Goal: Communication & Community: Participate in discussion

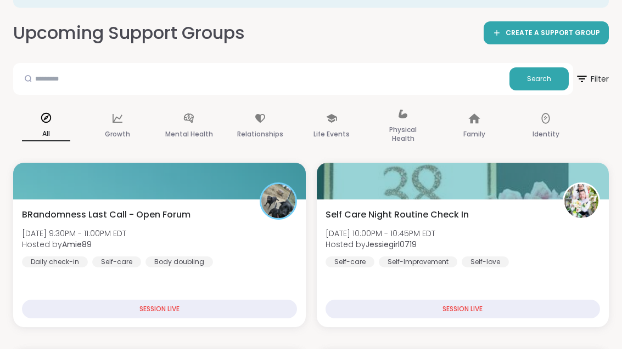
scroll to position [114, 0]
click at [241, 247] on div "BRandomness Last Call - Open Forum [DATE] 9:30PM - 11:00PM EDT Hosted by Amie89…" at bounding box center [159, 237] width 275 height 59
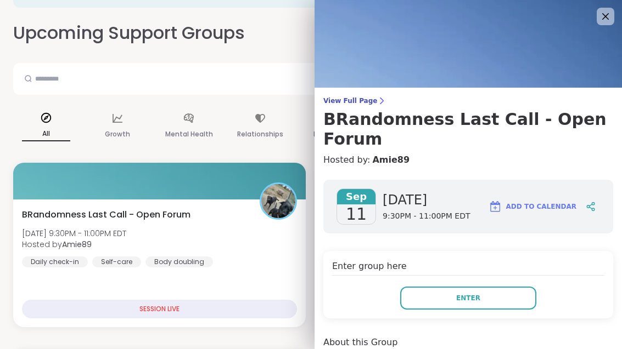
click at [446, 287] on button "Enter" at bounding box center [468, 298] width 136 height 23
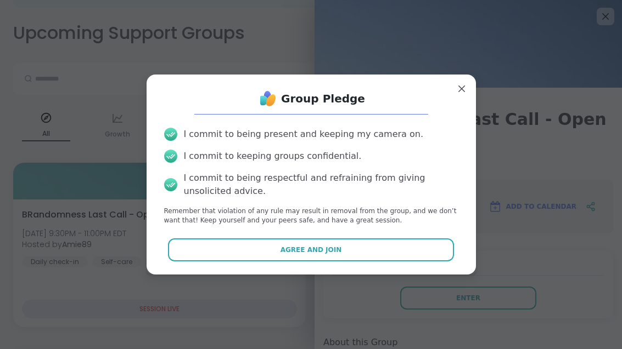
click at [368, 241] on button "Agree and Join" at bounding box center [311, 250] width 286 height 23
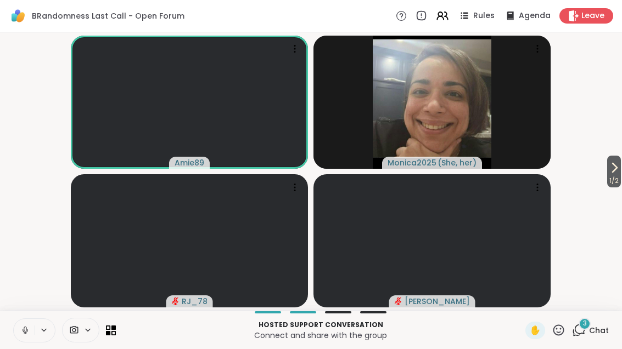
click at [582, 337] on div "3 Chat" at bounding box center [590, 331] width 37 height 18
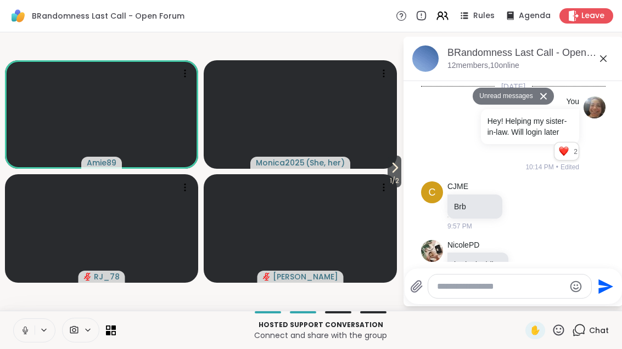
scroll to position [840, 0]
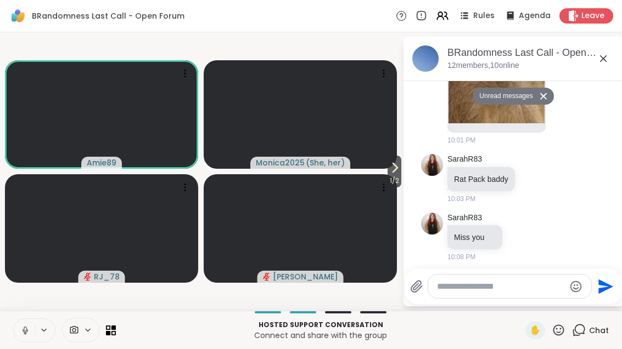
click at [30, 337] on button at bounding box center [24, 330] width 21 height 23
click at [35, 327] on button at bounding box center [45, 330] width 20 height 9
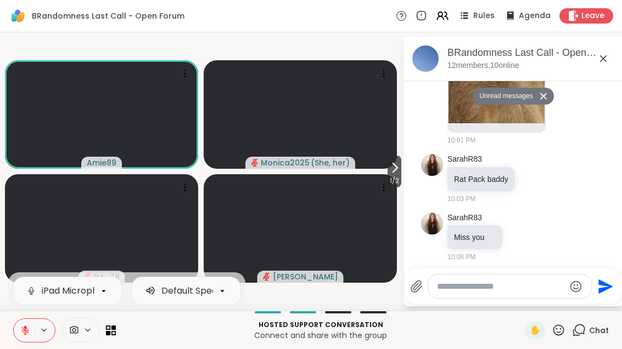
click at [21, 338] on button at bounding box center [24, 330] width 21 height 23
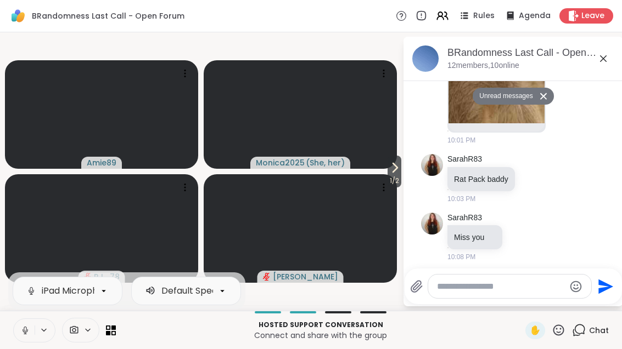
click at [393, 177] on span "1 / 2" at bounding box center [394, 180] width 14 height 13
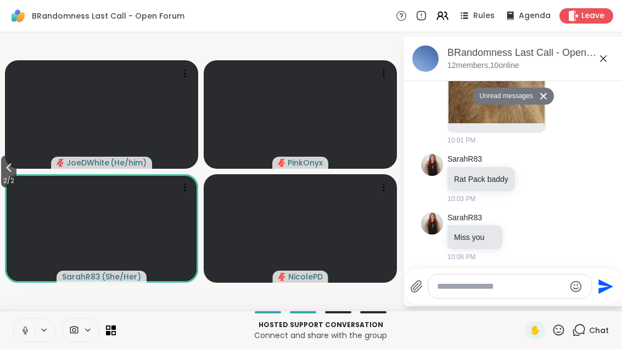
click at [4, 168] on icon at bounding box center [8, 167] width 13 height 13
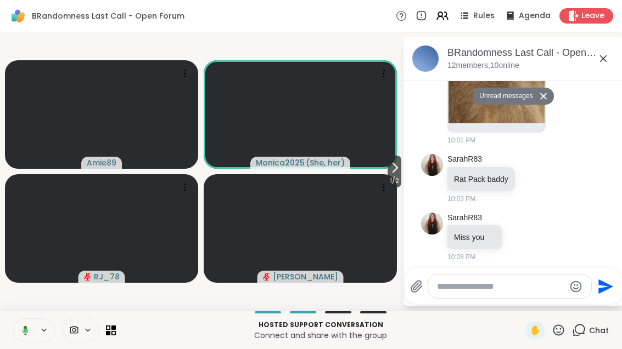
click at [391, 175] on span "1 / 2" at bounding box center [394, 180] width 14 height 13
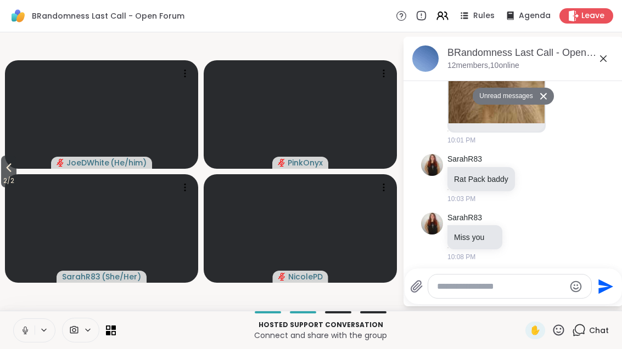
click at [2, 174] on button "2 / 2" at bounding box center [8, 172] width 15 height 32
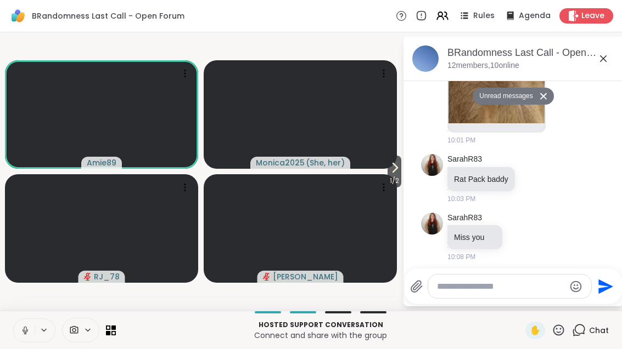
click at [387, 182] on span "1 / 2" at bounding box center [394, 180] width 14 height 13
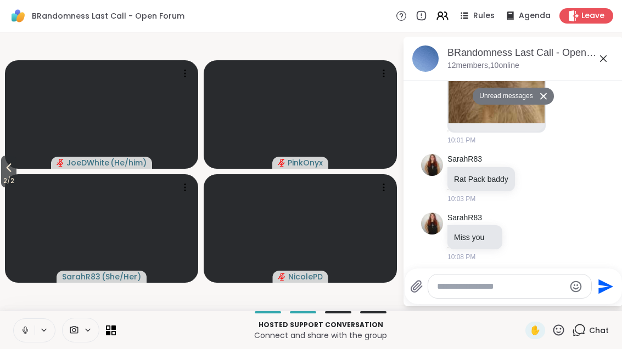
click at [2, 177] on span "2 / 2" at bounding box center [8, 180] width 15 height 13
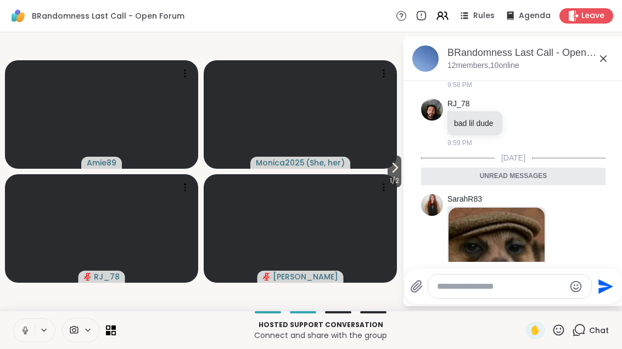
click at [396, 177] on span "1 / 2" at bounding box center [394, 180] width 14 height 13
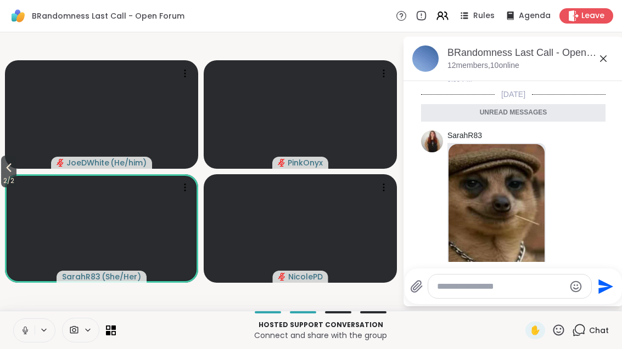
scroll to position [642, 0]
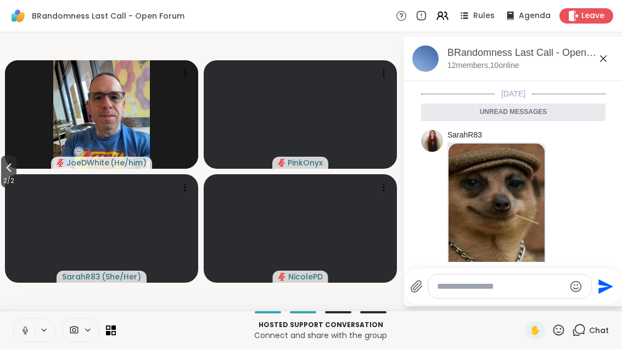
click at [5, 170] on icon at bounding box center [8, 167] width 13 height 13
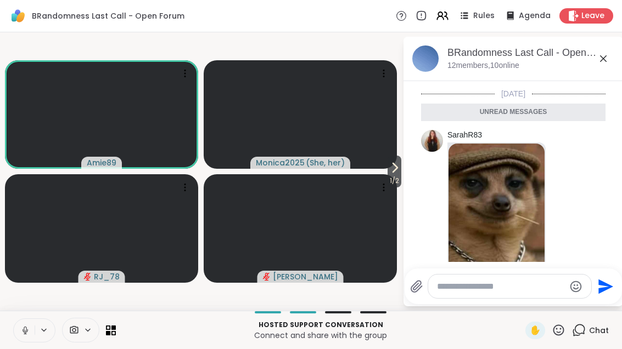
click at [392, 172] on icon at bounding box center [394, 167] width 13 height 13
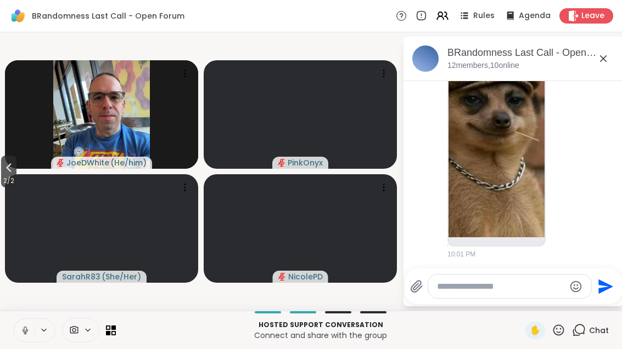
scroll to position [840, 0]
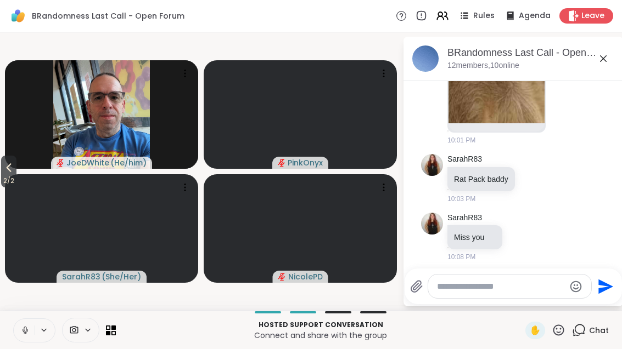
click at [2, 174] on button "2 / 2" at bounding box center [8, 172] width 15 height 32
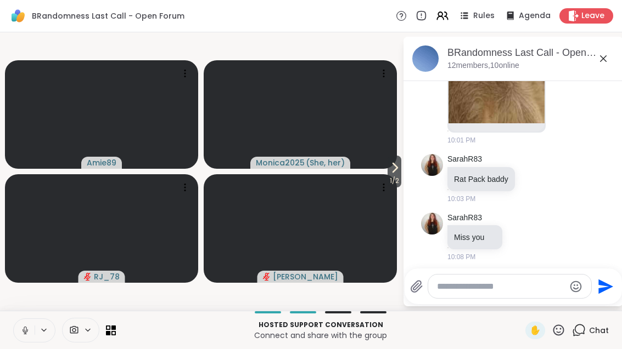
click at [390, 176] on span "1 / 2" at bounding box center [394, 180] width 14 height 13
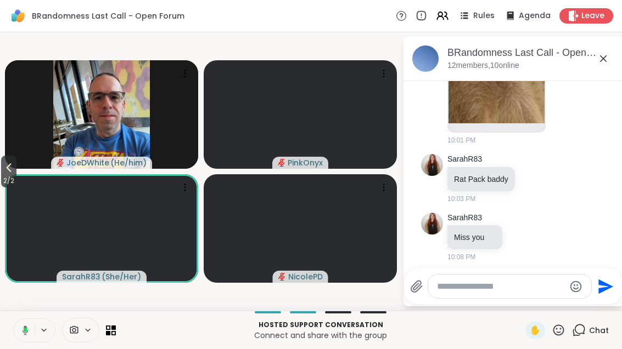
click at [24, 337] on button at bounding box center [23, 330] width 22 height 23
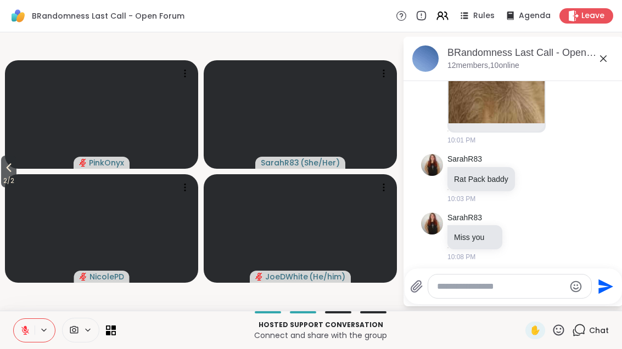
click at [23, 335] on icon at bounding box center [25, 331] width 10 height 10
click at [14, 174] on span "2 / 2" at bounding box center [8, 180] width 15 height 13
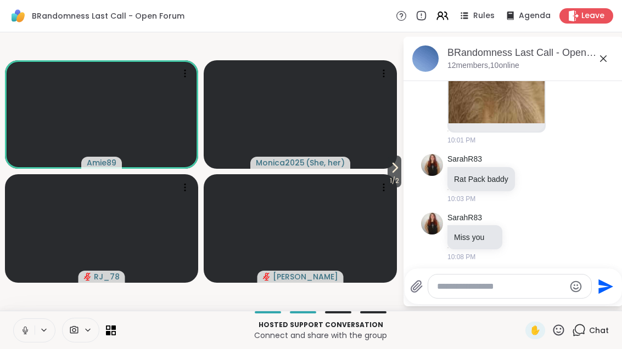
click at [389, 176] on span "1 / 2" at bounding box center [394, 180] width 14 height 13
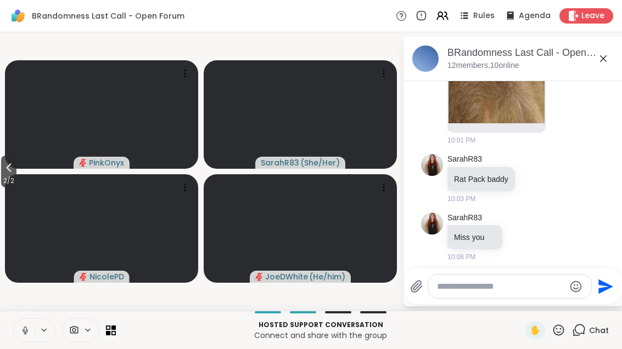
click at [15, 178] on span "2 / 2" at bounding box center [8, 180] width 15 height 13
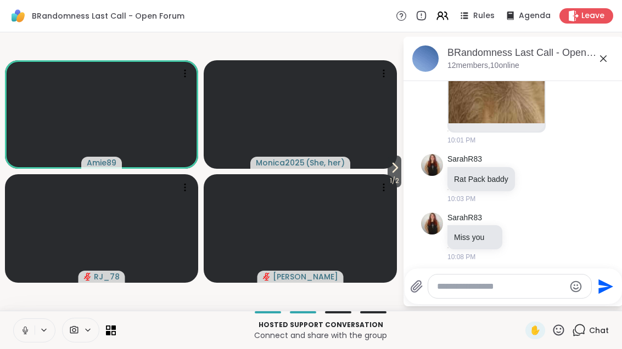
click at [394, 168] on icon at bounding box center [395, 167] width 4 height 9
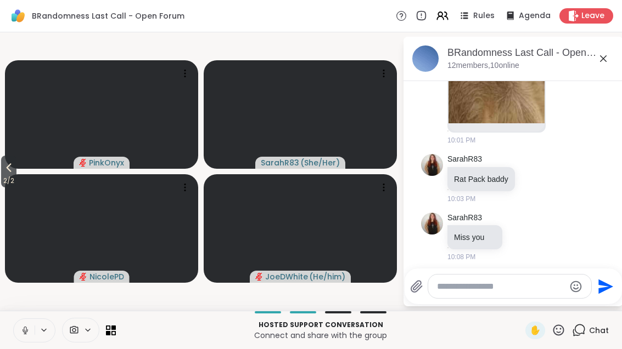
click at [5, 185] on span "2 / 2" at bounding box center [8, 180] width 15 height 13
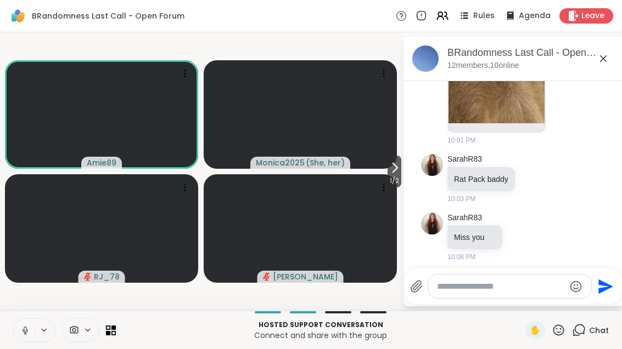
click at [5, 185] on video at bounding box center [101, 228] width 193 height 109
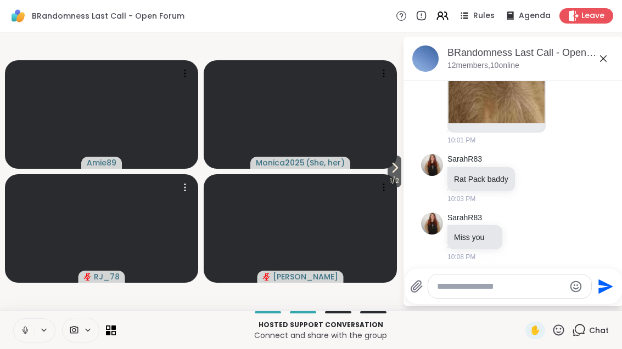
click at [393, 171] on icon at bounding box center [395, 167] width 4 height 9
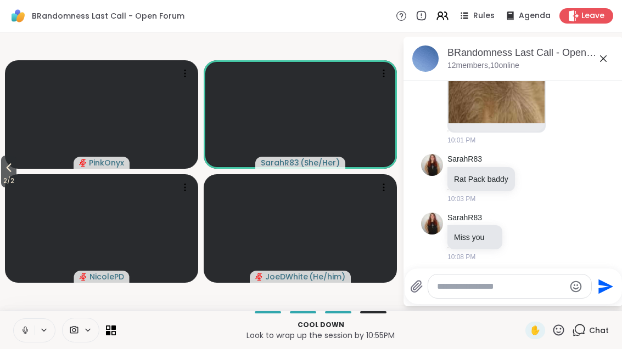
click at [2, 176] on span "2 / 2" at bounding box center [8, 180] width 15 height 13
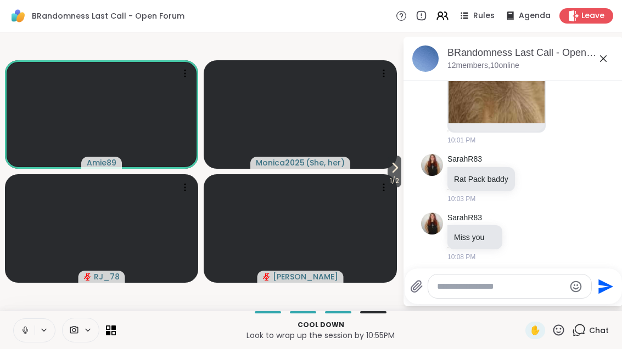
click at [387, 170] on button "1 / 2" at bounding box center [394, 172] width 14 height 32
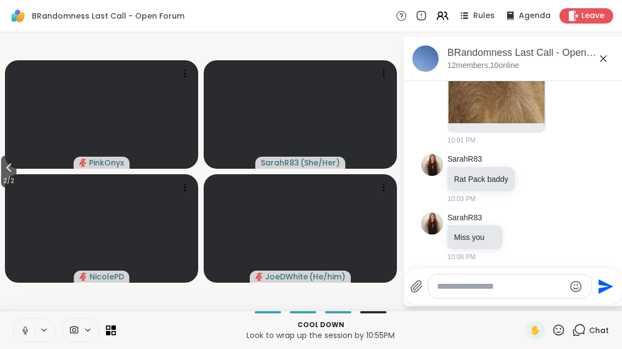
click at [4, 173] on icon at bounding box center [8, 167] width 13 height 13
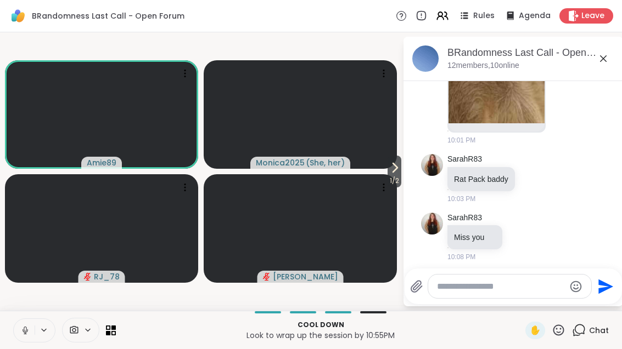
click at [391, 173] on icon at bounding box center [394, 167] width 13 height 13
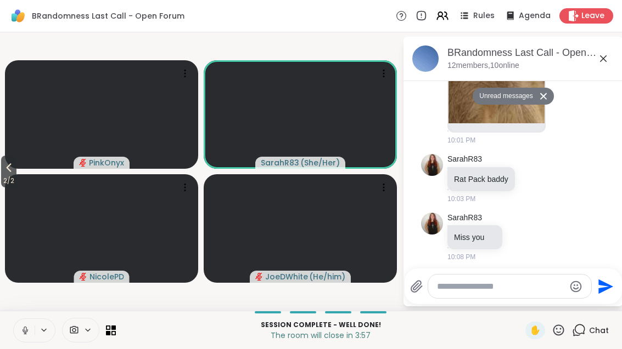
scroll to position [894, 0]
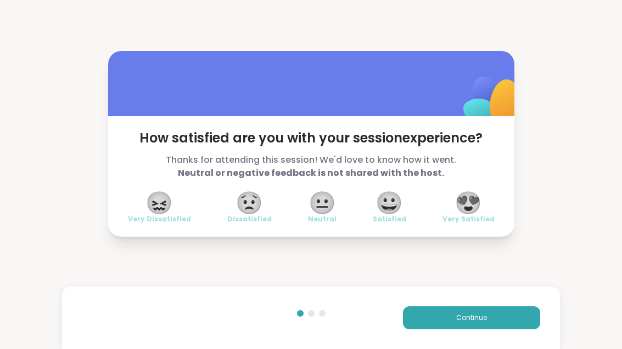
click at [386, 211] on span "😀" at bounding box center [388, 203] width 27 height 20
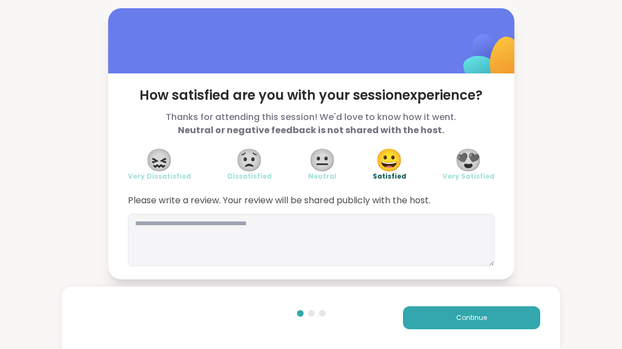
click at [459, 327] on button "Continue" at bounding box center [471, 318] width 137 height 23
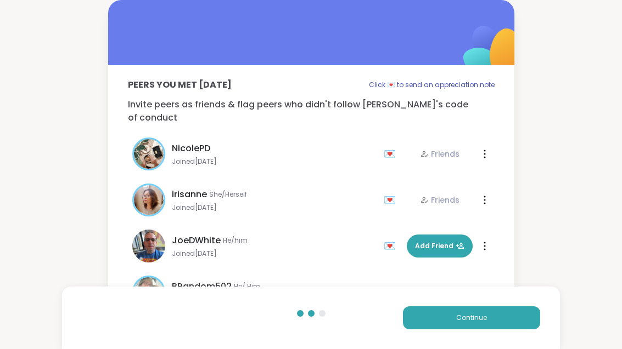
click at [458, 327] on button "Continue" at bounding box center [471, 318] width 137 height 23
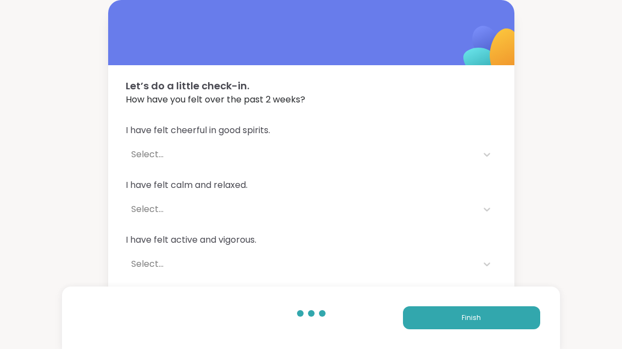
click at [431, 308] on button "Finish" at bounding box center [471, 318] width 137 height 23
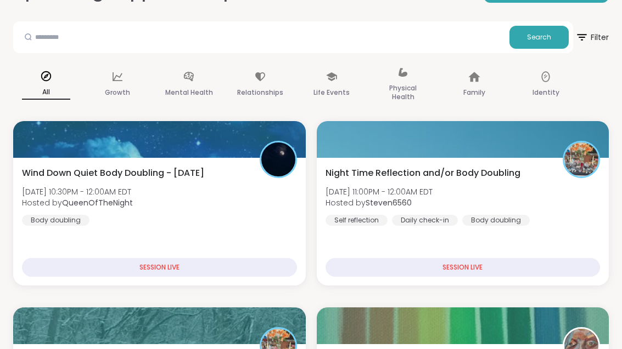
scroll to position [156, 0]
click at [544, 200] on div "Night Time Reflection and/or Body Doubling [DATE] 11:00PM - 12:00AM EDT Hosted …" at bounding box center [462, 196] width 275 height 59
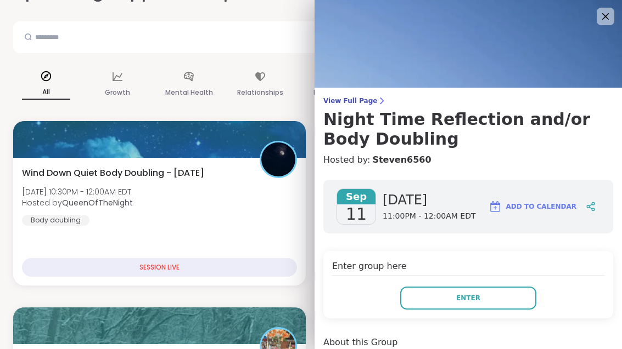
click at [413, 307] on button "Enter" at bounding box center [468, 298] width 136 height 23
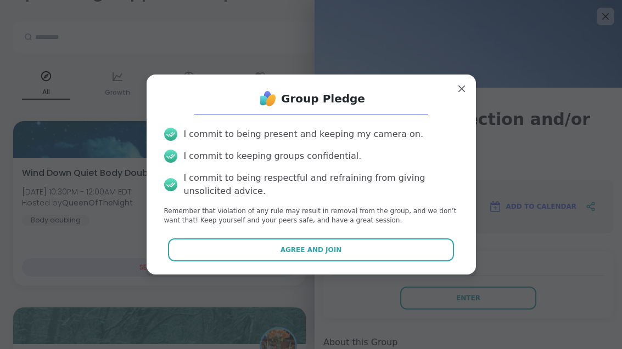
click at [332, 262] on button "Agree and Join" at bounding box center [311, 250] width 286 height 23
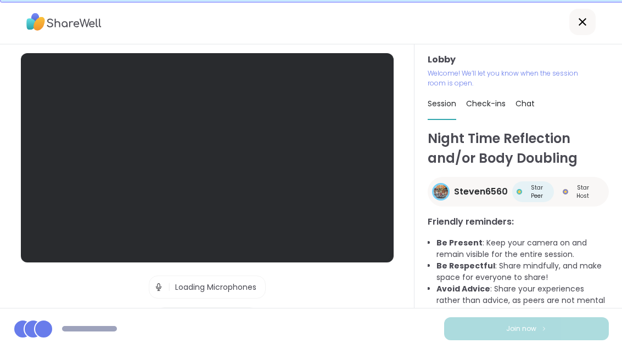
scroll to position [21, 0]
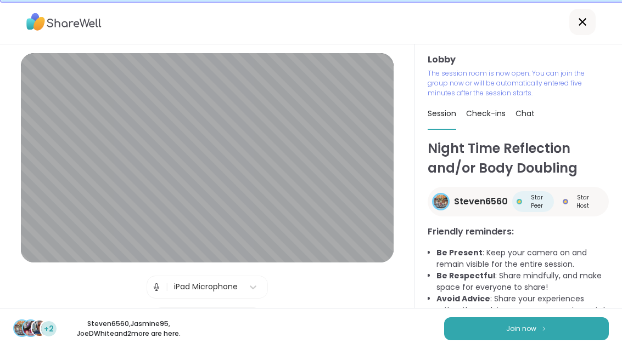
click at [516, 341] on button "Join now" at bounding box center [526, 329] width 165 height 23
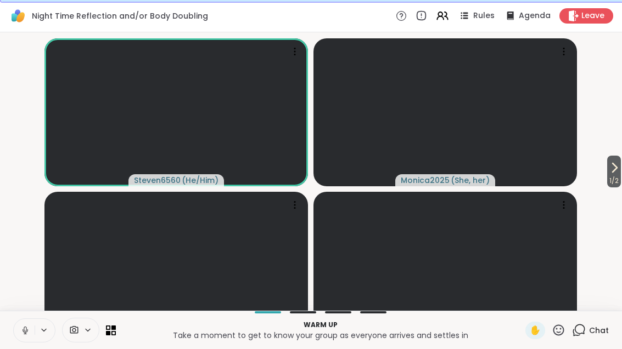
click at [619, 188] on button "1 / 2" at bounding box center [614, 172] width 14 height 32
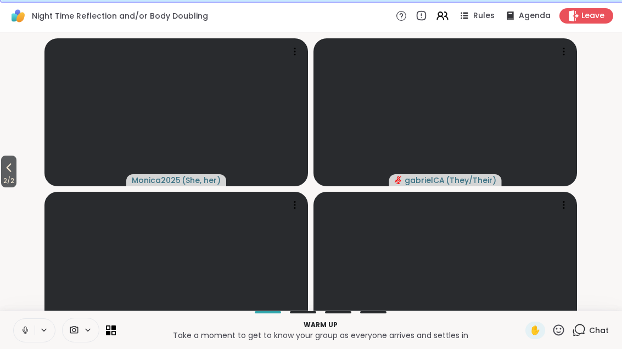
click at [2, 187] on button "2 / 2" at bounding box center [8, 172] width 15 height 32
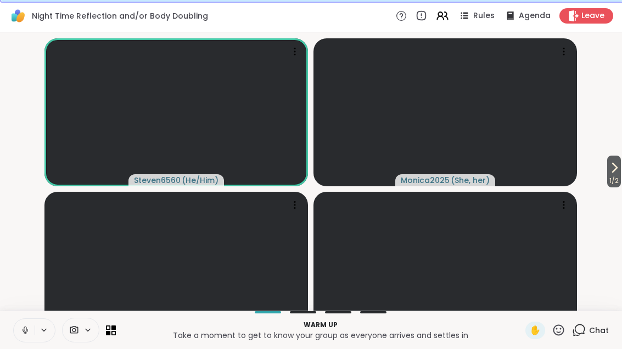
click at [585, 340] on div "Chat" at bounding box center [590, 331] width 37 height 18
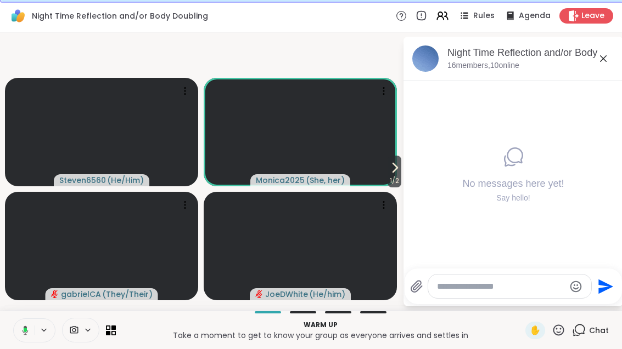
click at [583, 340] on div "Chat" at bounding box center [590, 331] width 37 height 18
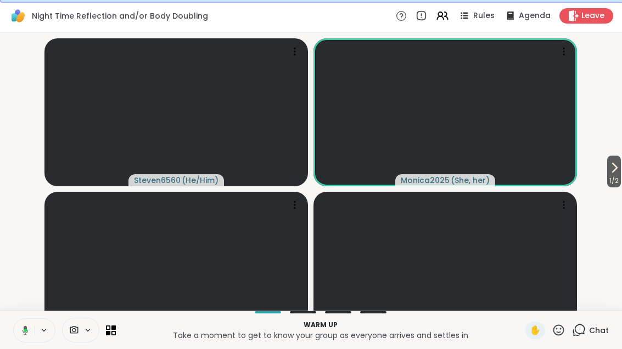
click at [591, 340] on div "Chat" at bounding box center [590, 331] width 37 height 18
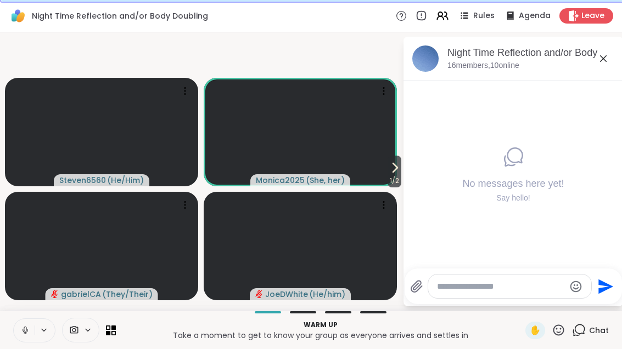
click at [596, 336] on span "Chat" at bounding box center [599, 330] width 20 height 11
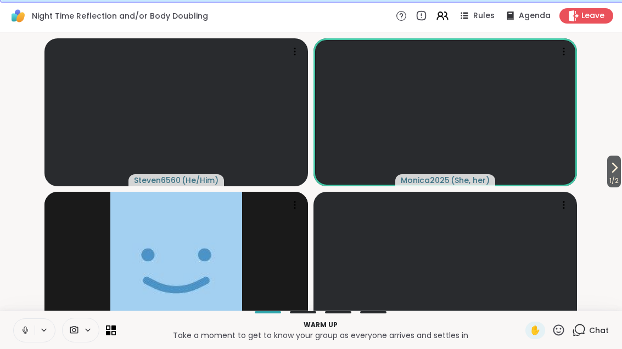
click at [618, 174] on icon at bounding box center [613, 167] width 13 height 13
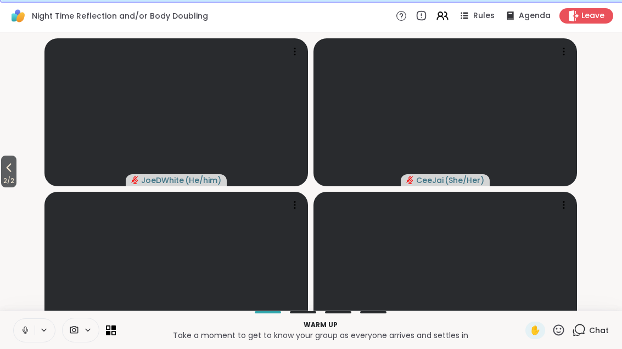
click at [2, 188] on span "2 / 2" at bounding box center [8, 180] width 15 height 13
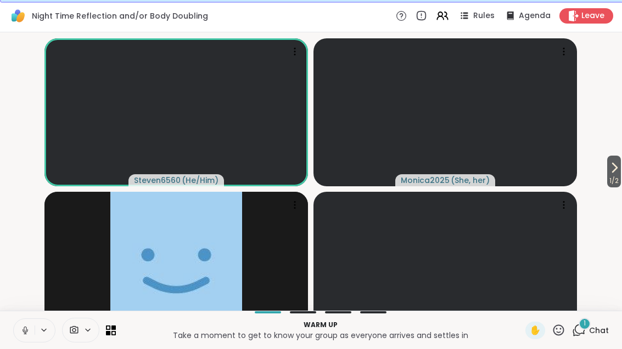
click at [581, 340] on div "1 Chat" at bounding box center [590, 331] width 37 height 18
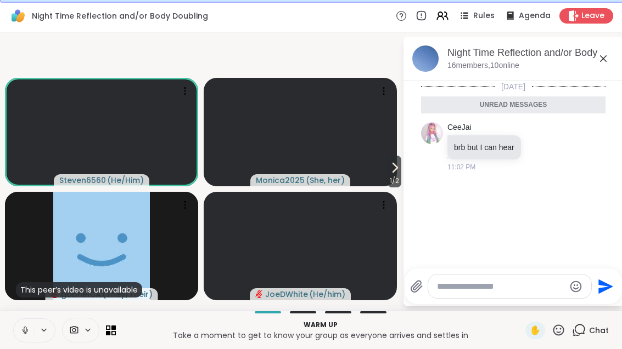
click at [598, 57] on icon at bounding box center [602, 58] width 13 height 13
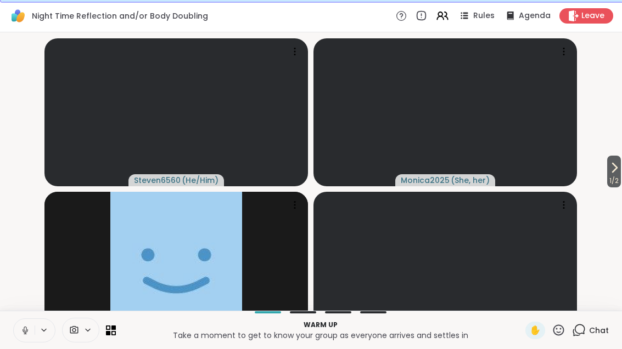
click at [618, 188] on span "1 / 2" at bounding box center [614, 180] width 14 height 13
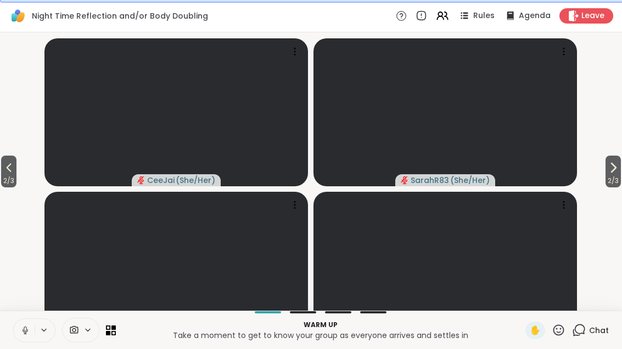
click at [617, 174] on icon at bounding box center [612, 167] width 13 height 13
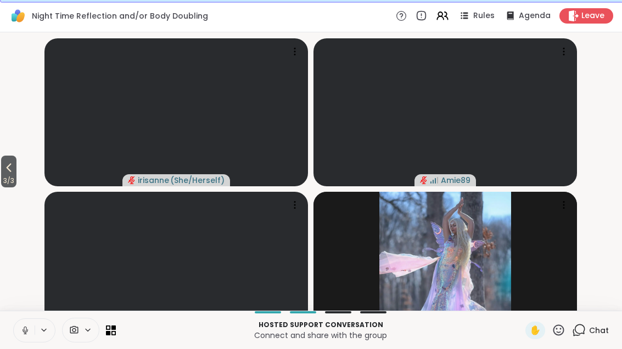
click at [31, 342] on button at bounding box center [24, 330] width 21 height 23
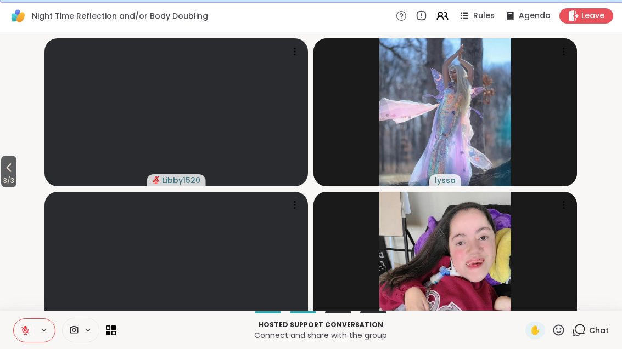
click at [4, 188] on span "3 / 3" at bounding box center [8, 180] width 15 height 13
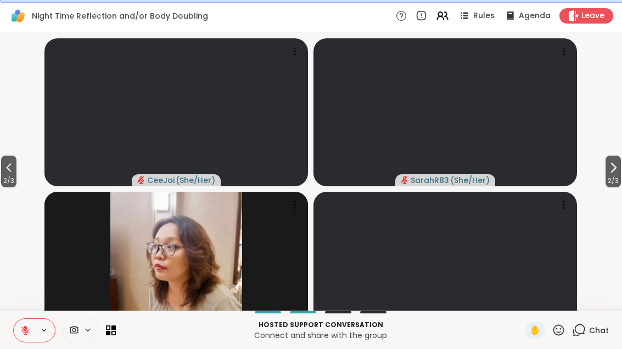
click at [16, 188] on span "2 / 3" at bounding box center [8, 180] width 15 height 13
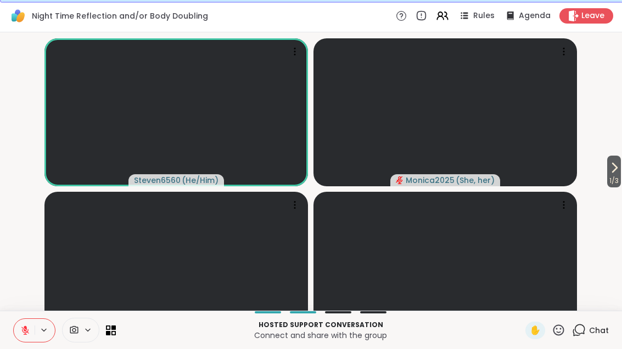
click at [26, 342] on button at bounding box center [24, 330] width 21 height 23
click at [29, 342] on button at bounding box center [24, 330] width 21 height 23
click at [591, 336] on span "Chat" at bounding box center [599, 330] width 20 height 11
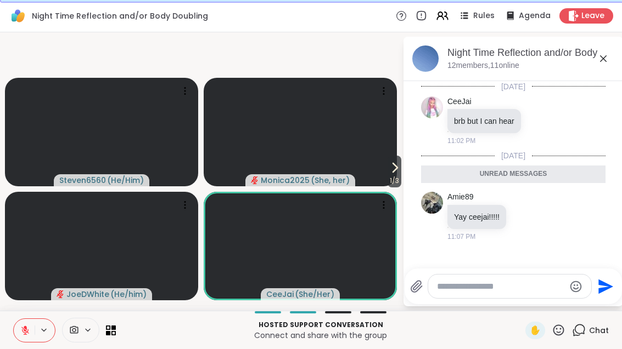
click at [523, 262] on div "[DATE] CeeJai brb but I can hear 11:02 PM [DATE] Unread messages Amie89 Yay cee…" at bounding box center [512, 171] width 219 height 181
click at [520, 220] on icon at bounding box center [525, 216] width 10 height 11
click at [521, 199] on div "Select Reaction: Heart" at bounding box center [525, 199] width 10 height 10
click at [617, 53] on div "Night Time Reflection and/or Body Doubling, [DATE] members, 11 online" at bounding box center [512, 59] width 219 height 44
click at [602, 60] on icon at bounding box center [602, 58] width 13 height 13
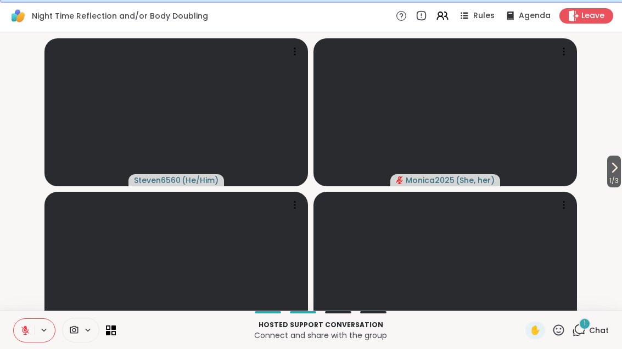
click at [584, 329] on span "1" at bounding box center [584, 323] width 2 height 9
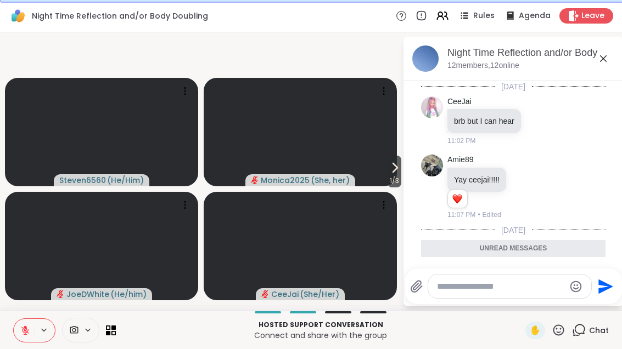
scroll to position [21, 0]
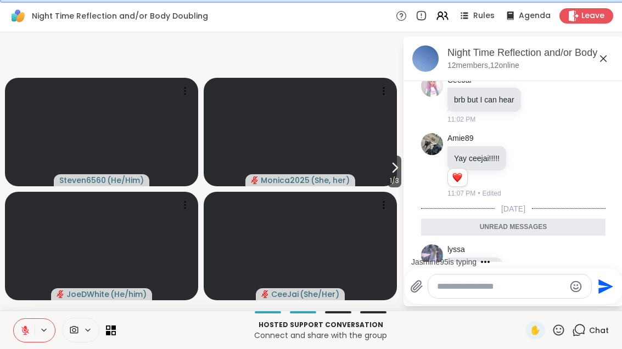
click at [600, 59] on icon at bounding box center [602, 58] width 13 height 13
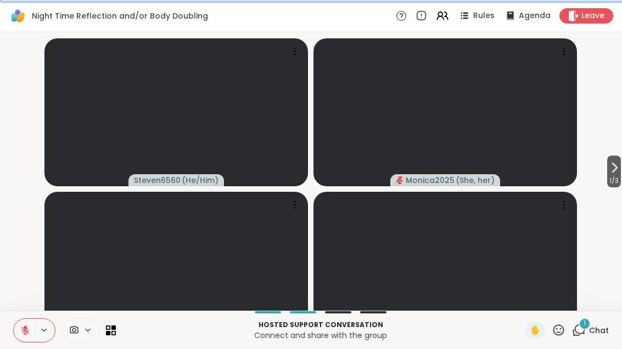
click at [588, 340] on div "1 Chat" at bounding box center [590, 331] width 37 height 18
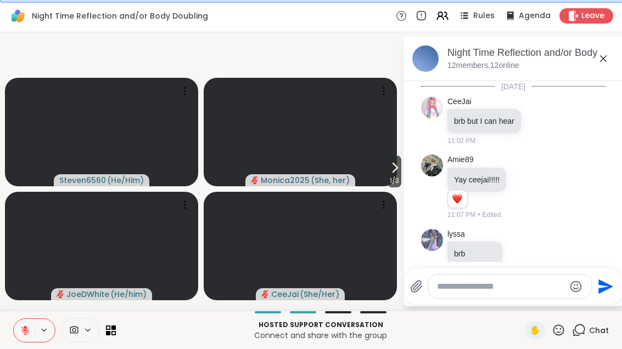
scroll to position [80, 0]
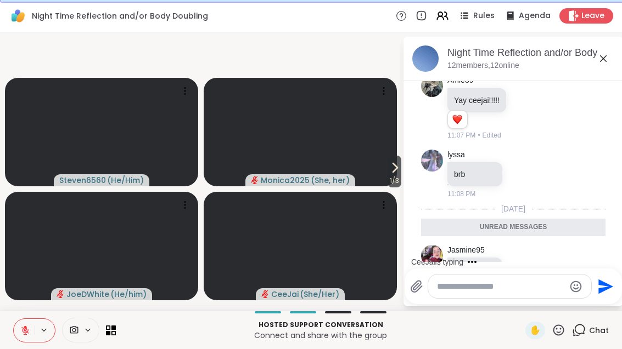
click at [580, 337] on icon at bounding box center [579, 331] width 14 height 14
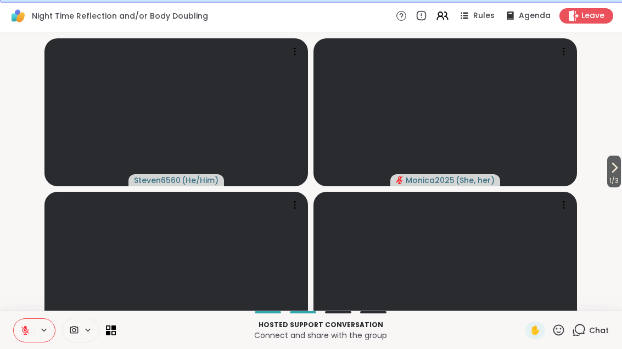
click at [618, 188] on span "1 / 3" at bounding box center [614, 180] width 14 height 13
click at [619, 184] on button "2 / 3" at bounding box center [612, 172] width 15 height 32
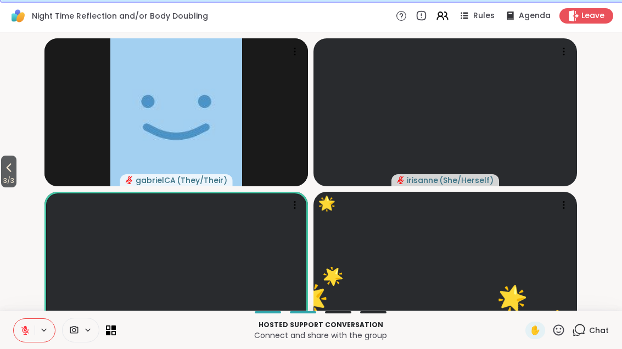
click at [565, 337] on icon at bounding box center [558, 331] width 14 height 14
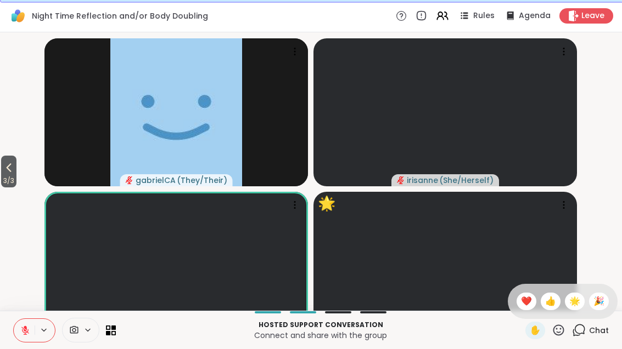
click at [529, 308] on span "❤️" at bounding box center [526, 301] width 11 height 13
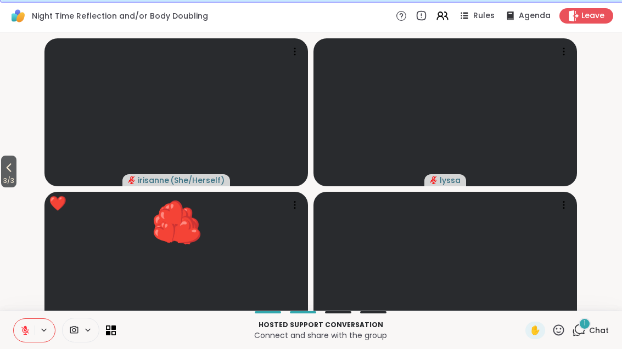
click at [590, 336] on span "Chat" at bounding box center [599, 330] width 20 height 11
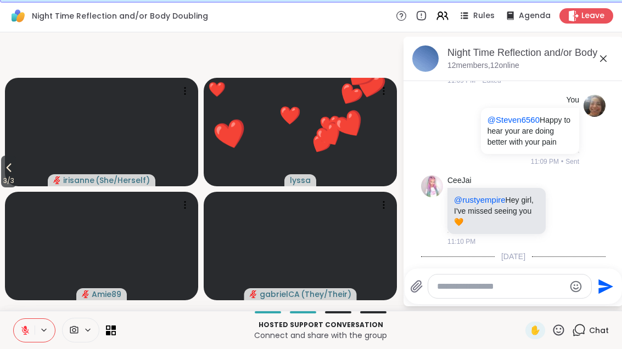
scroll to position [340, 0]
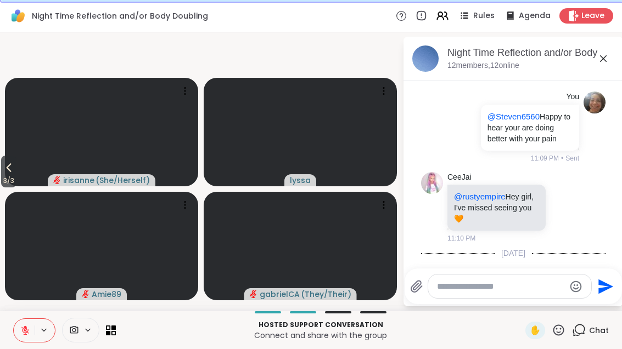
click at [616, 57] on div "Night Time Reflection and/or Body Doubling, [DATE] members, 12 online" at bounding box center [512, 59] width 219 height 44
click at [615, 56] on div "Night Time Reflection and/or Body Doubling, [DATE] members, 12 online" at bounding box center [512, 59] width 219 height 44
click at [607, 53] on icon at bounding box center [602, 58] width 13 height 13
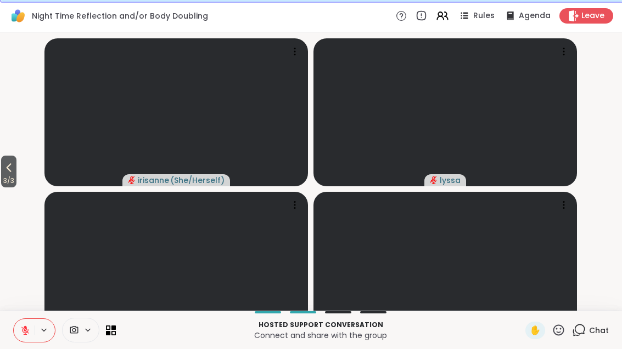
click at [15, 174] on icon at bounding box center [8, 167] width 13 height 13
click at [8, 174] on icon at bounding box center [8, 167] width 13 height 13
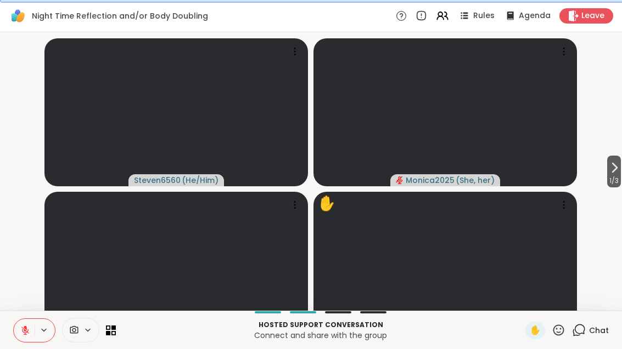
click at [540, 337] on span "✋" at bounding box center [534, 330] width 11 height 13
click at [599, 336] on span "Chat" at bounding box center [599, 330] width 20 height 11
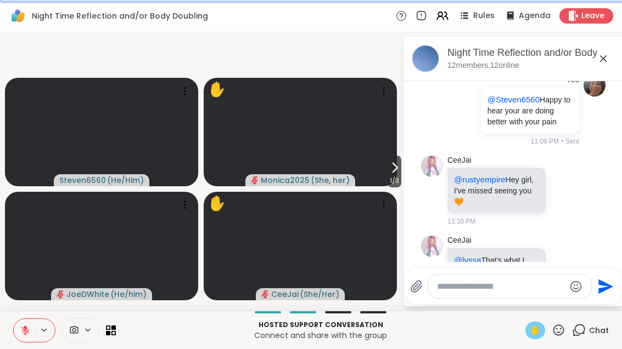
scroll to position [459, 0]
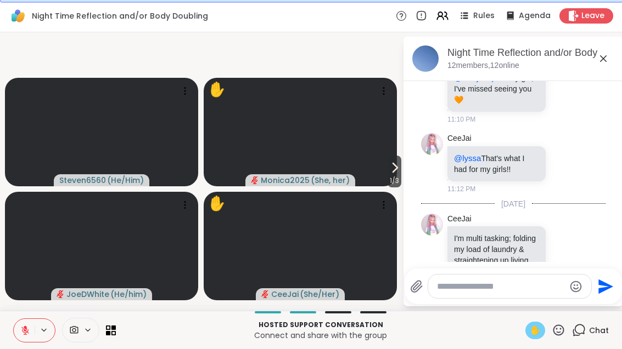
click at [363, 349] on div "Hosted support conversation Connect and share with the group ✋ Chat" at bounding box center [311, 330] width 622 height 38
click at [393, 188] on span "1 / 3" at bounding box center [394, 180] width 14 height 13
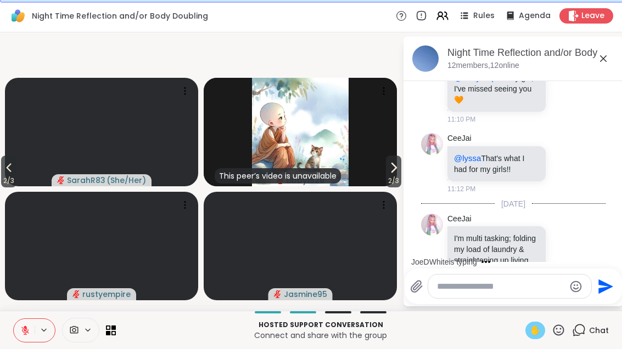
click at [392, 188] on span "2 / 3" at bounding box center [393, 180] width 15 height 13
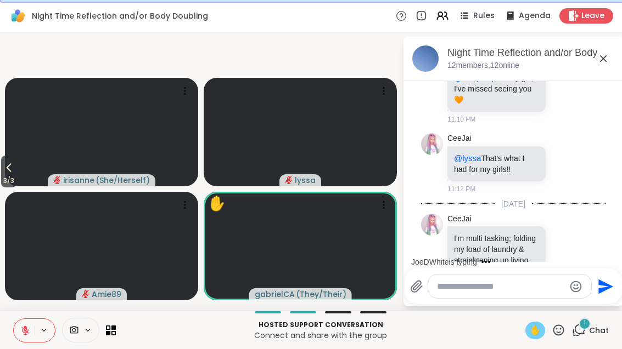
scroll to position [539, 0]
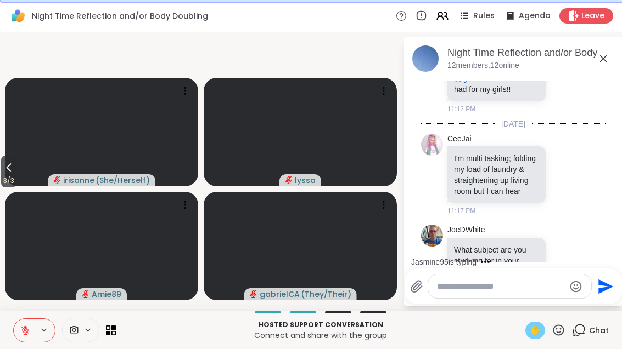
click at [26, 342] on button at bounding box center [24, 330] width 21 height 23
click at [526, 349] on div "Hosted support conversation Connect and share with the group ✋ Chat" at bounding box center [311, 330] width 622 height 38
click at [2, 188] on span "3 / 3" at bounding box center [8, 180] width 15 height 13
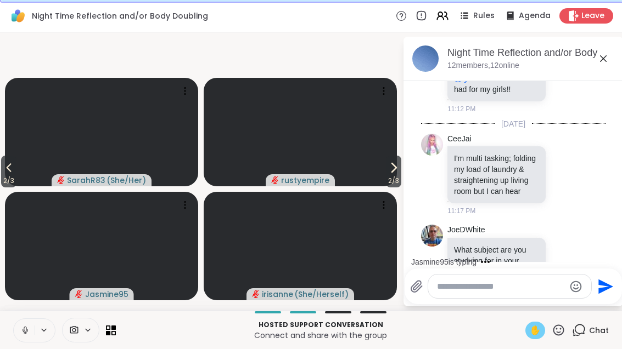
click at [2, 188] on span "2 / 3" at bounding box center [8, 180] width 15 height 13
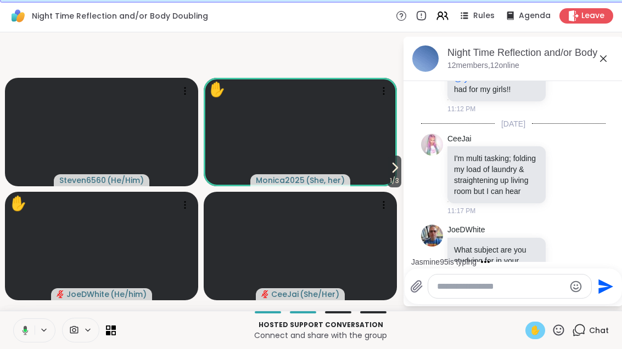
scroll to position [608, 0]
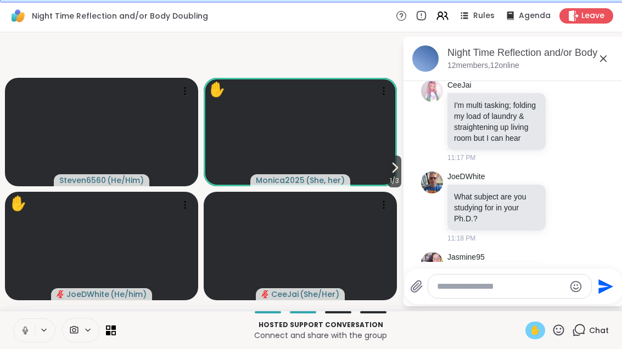
click at [533, 337] on span "✋" at bounding box center [534, 330] width 11 height 13
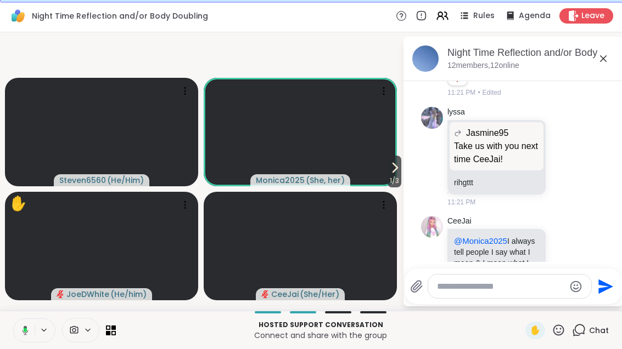
scroll to position [945, 0]
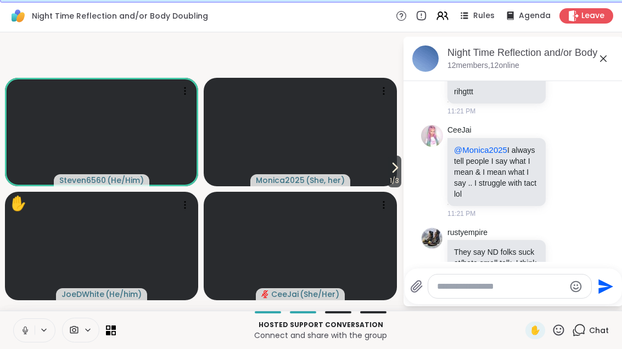
click at [25, 342] on button at bounding box center [24, 330] width 21 height 23
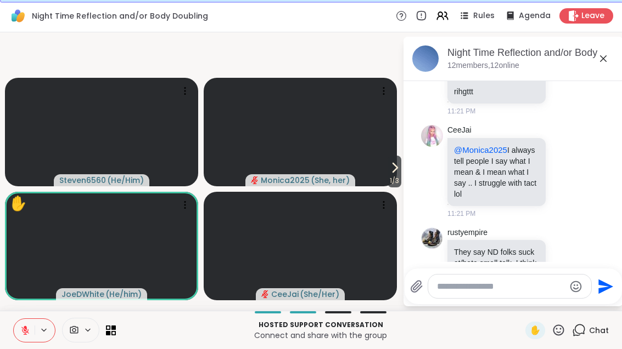
click at [557, 262] on div at bounding box center [552, 268] width 10 height 13
click at [564, 241] on div "rustyempire They say ND folks suck at/hate small talk. I think that extends int…" at bounding box center [514, 269] width 134 height 83
click at [564, 263] on icon at bounding box center [565, 268] width 10 height 11
click at [579, 264] on icon at bounding box center [577, 268] width 8 height 8
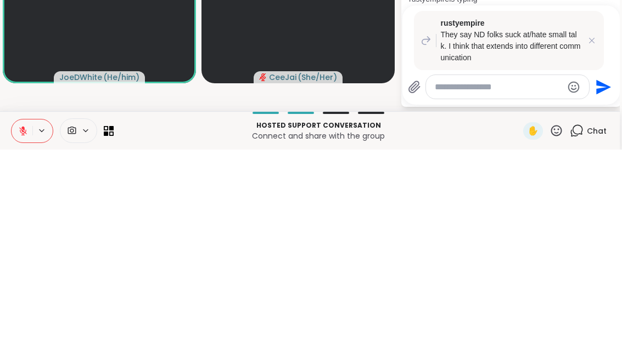
scroll to position [1160, 0]
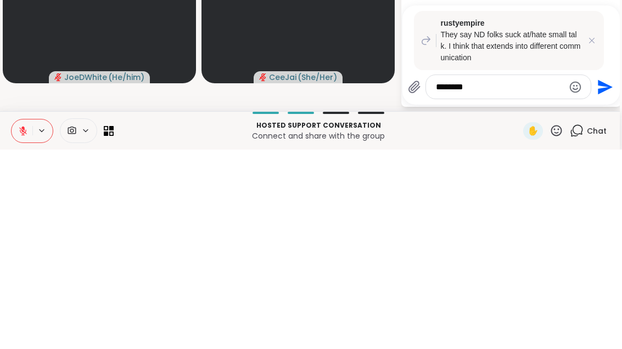
type textarea "*******"
click at [598, 278] on icon "Send" at bounding box center [604, 287] width 18 height 18
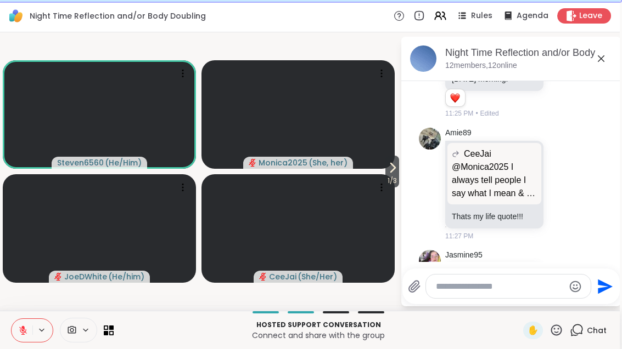
scroll to position [1862, 0]
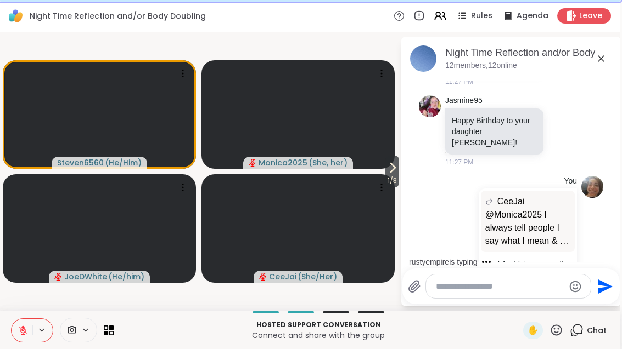
click at [393, 174] on icon at bounding box center [392, 167] width 13 height 13
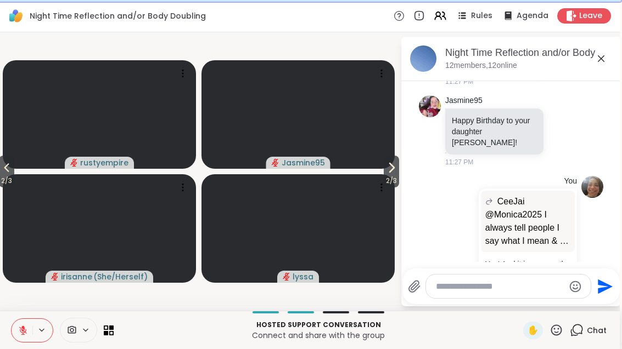
scroll to position [1931, 0]
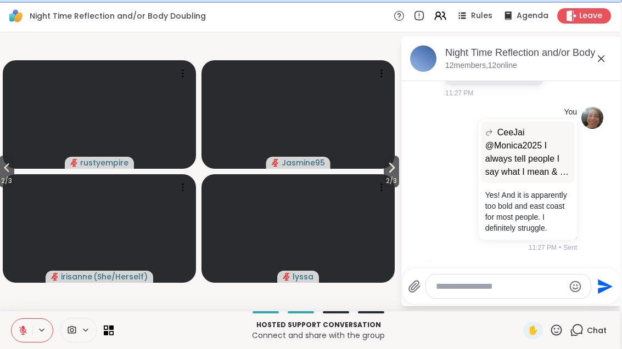
click at [396, 176] on span "2 / 3" at bounding box center [390, 180] width 15 height 13
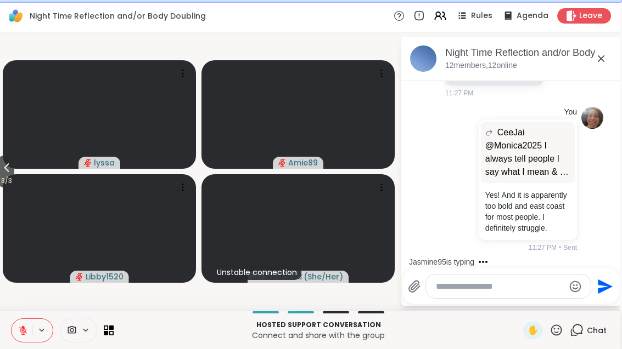
click at [555, 285] on div at bounding box center [550, 291] width 10 height 13
click at [600, 257] on div "rustyempire You must be so proud of her [PERSON_NAME]! 11:29 PM" at bounding box center [511, 292] width 184 height 70
click at [560, 287] on icon at bounding box center [562, 291] width 8 height 8
click at [474, 269] on div "Select Reaction: Heart" at bounding box center [475, 274] width 10 height 10
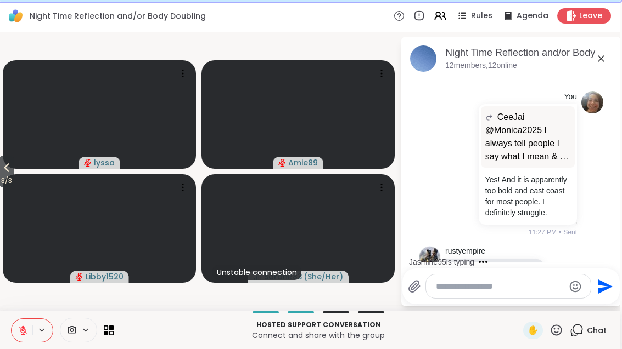
click at [0, 165] on button "3 / 3" at bounding box center [6, 172] width 15 height 32
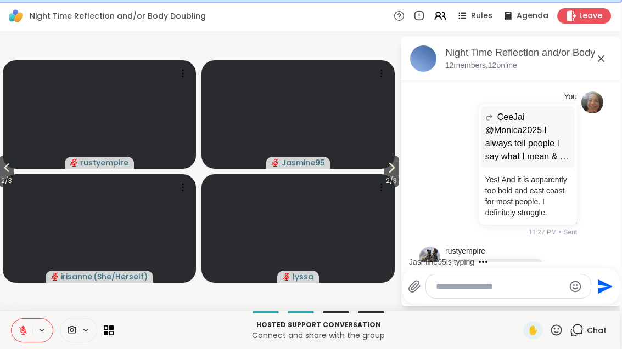
click at [9, 163] on icon at bounding box center [6, 167] width 13 height 13
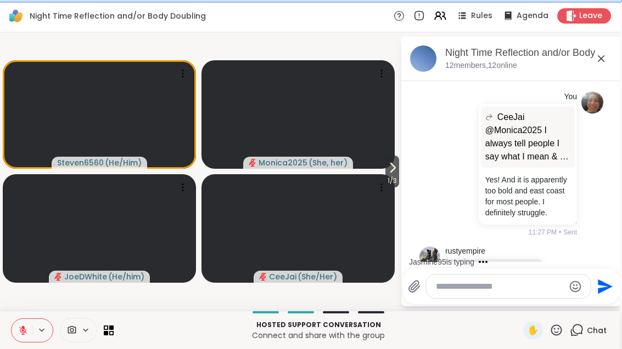
scroll to position [2026, 0]
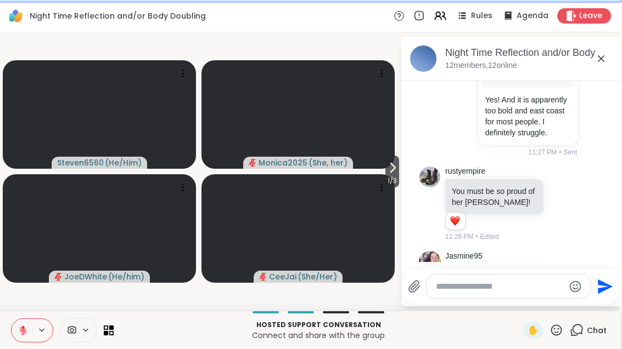
click at [394, 170] on icon at bounding box center [392, 167] width 13 height 13
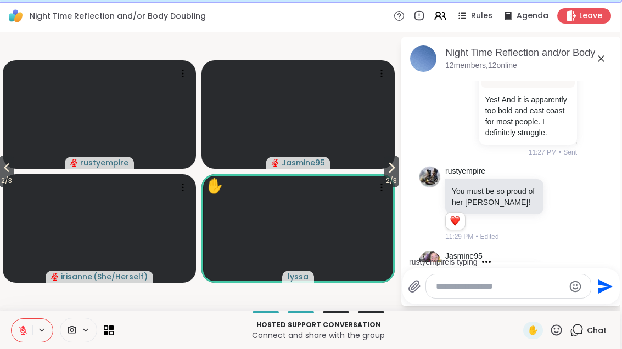
scroll to position [2085, 0]
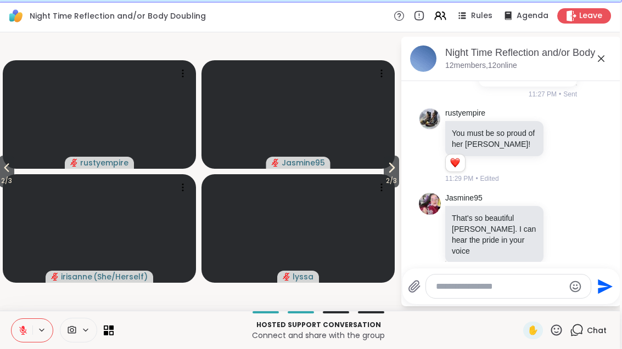
click at [386, 176] on span "2 / 3" at bounding box center [390, 180] width 15 height 13
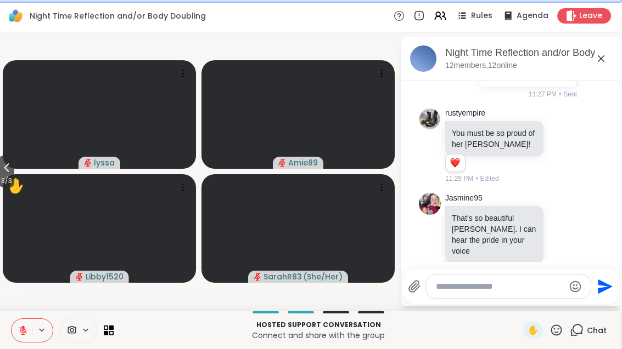
click at [0, 160] on button "3 / 3" at bounding box center [6, 172] width 15 height 32
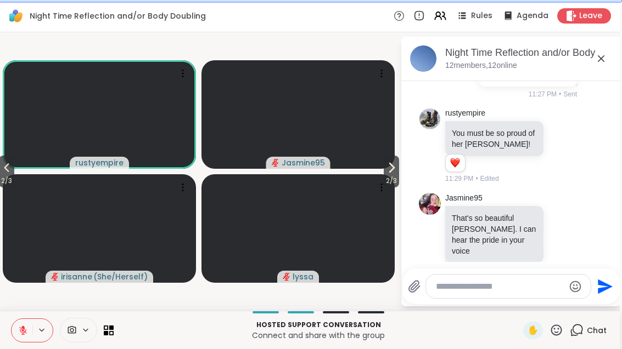
click at [553, 337] on icon at bounding box center [556, 331] width 14 height 14
click at [600, 288] on div "✋ ❤️ 👍 🌟 🎉" at bounding box center [560, 301] width 110 height 35
click at [554, 325] on icon at bounding box center [556, 331] width 14 height 14
click at [592, 300] on span "🎉" at bounding box center [596, 301] width 11 height 13
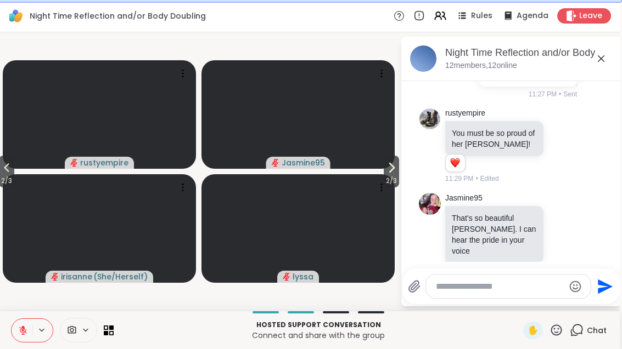
click at [393, 167] on icon at bounding box center [391, 167] width 13 height 13
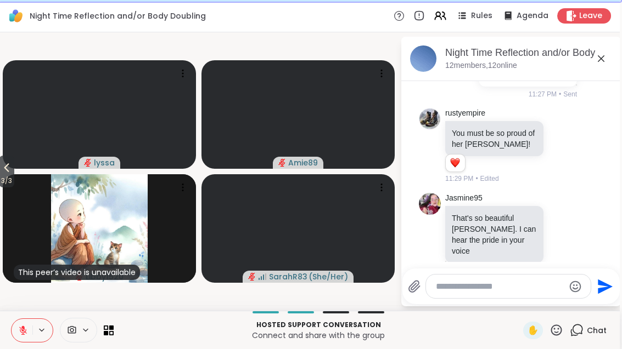
click at [0, 176] on span "3 / 3" at bounding box center [6, 180] width 15 height 13
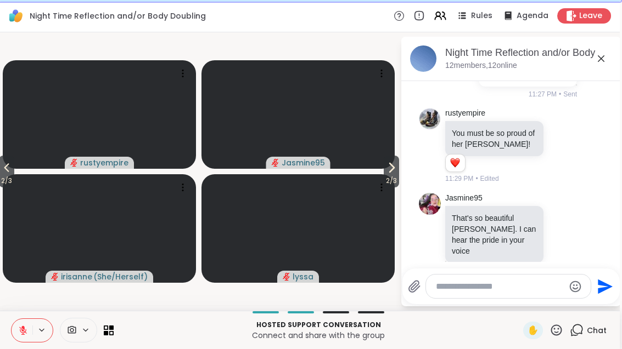
click at [550, 336] on icon at bounding box center [556, 331] width 14 height 14
click at [521, 306] on span "❤️" at bounding box center [523, 301] width 11 height 13
click at [368, 168] on video at bounding box center [297, 114] width 193 height 109
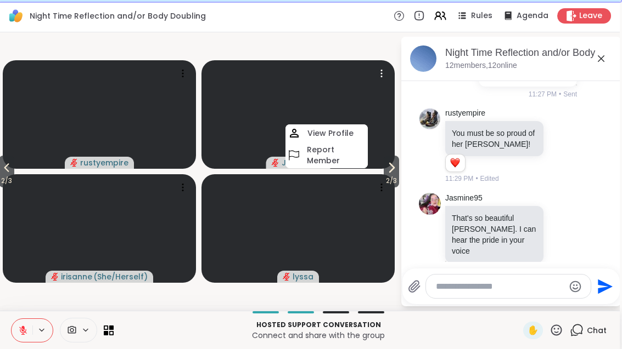
click at [398, 176] on span "2 / 3" at bounding box center [390, 180] width 15 height 13
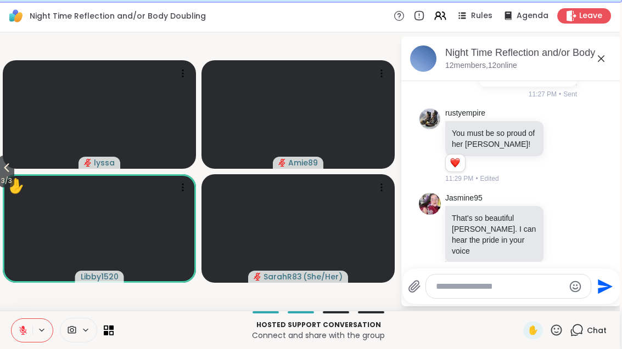
click at [557, 336] on icon at bounding box center [556, 330] width 11 height 11
click at [571, 298] on span "🌟" at bounding box center [572, 301] width 11 height 13
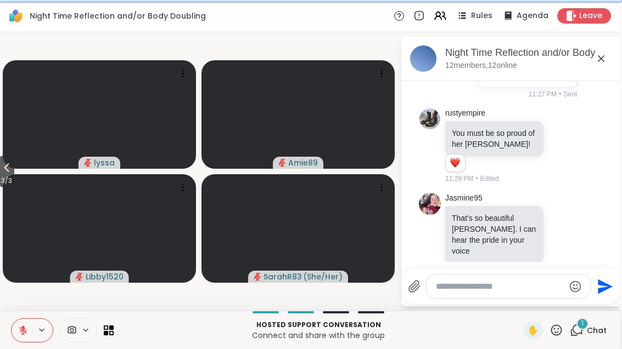
scroll to position [2143, 0]
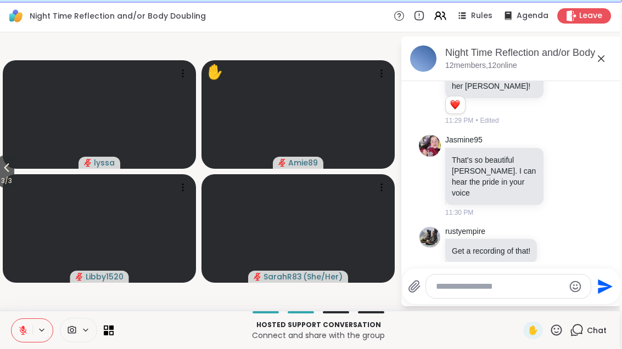
click at [530, 337] on span "✋" at bounding box center [532, 330] width 11 height 13
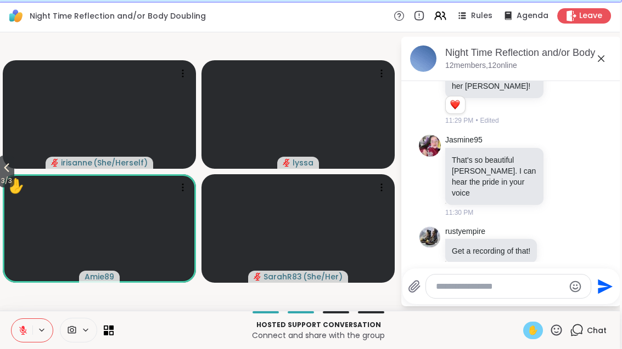
click at [2, 166] on icon at bounding box center [6, 167] width 13 height 13
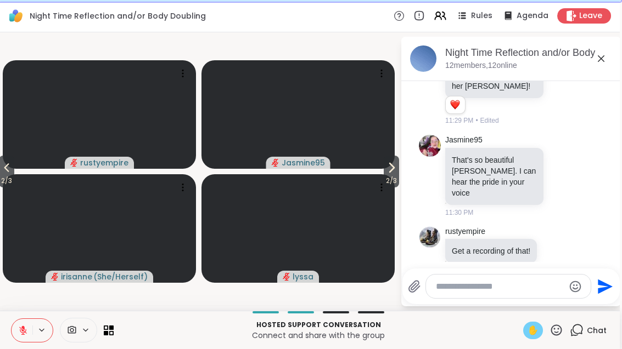
click at [1, 176] on span "2 / 3" at bounding box center [6, 180] width 15 height 13
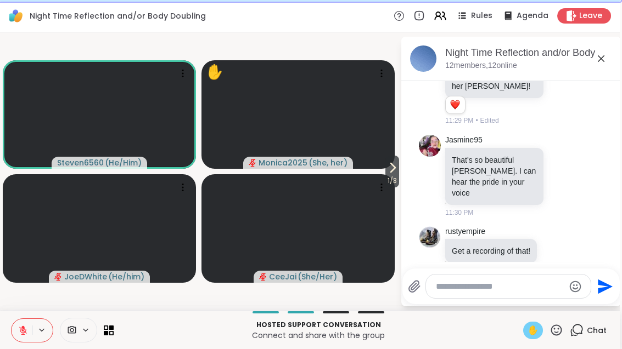
click at [12, 339] on button at bounding box center [22, 330] width 21 height 23
click at [527, 342] on div "Hosted support conversation Connect and share with the group ✋ Chat" at bounding box center [309, 330] width 622 height 38
click at [528, 325] on span "✋" at bounding box center [532, 330] width 11 height 13
click at [25, 331] on icon at bounding box center [23, 331] width 10 height 10
click at [387, 173] on icon at bounding box center [392, 167] width 13 height 13
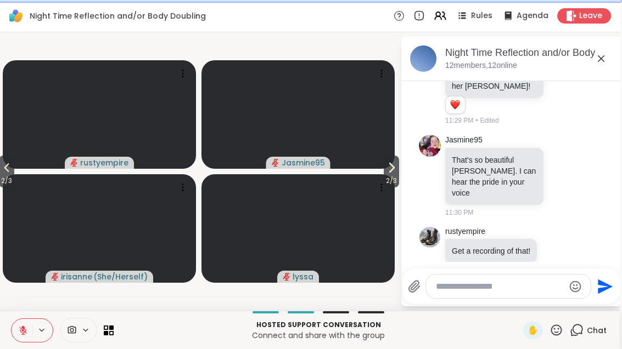
click at [385, 178] on span "2 / 3" at bounding box center [390, 180] width 15 height 13
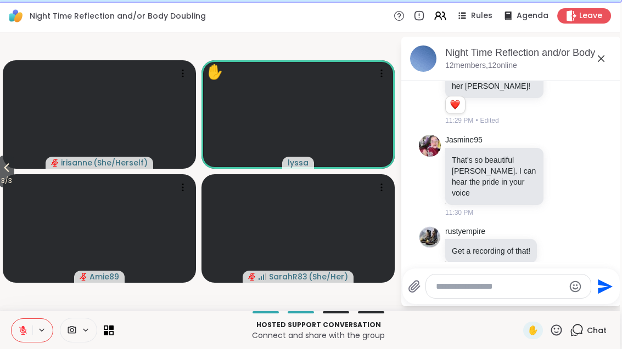
click at [560, 335] on icon at bounding box center [556, 330] width 11 height 11
click at [519, 298] on span "❤️" at bounding box center [523, 301] width 11 height 13
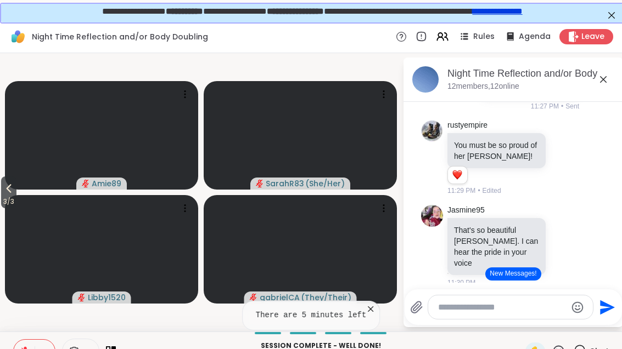
scroll to position [0, 0]
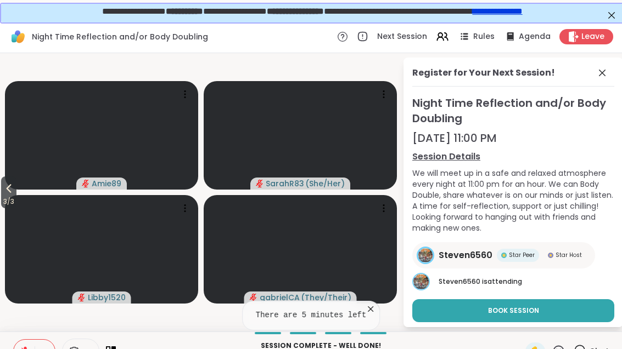
click at [606, 58] on div "Register for Your Next Session! Night Time Reflection and/or Body Doubling [DAT…" at bounding box center [512, 193] width 219 height 270
click at [597, 76] on icon at bounding box center [601, 72] width 13 height 13
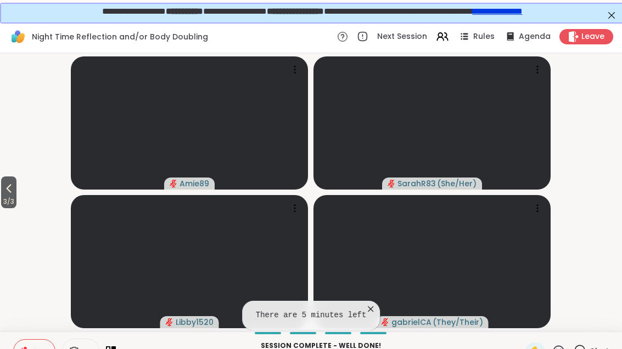
click at [583, 337] on div "Session Complete - well done! The room will close in 4:53 ✋ Chat" at bounding box center [311, 351] width 622 height 38
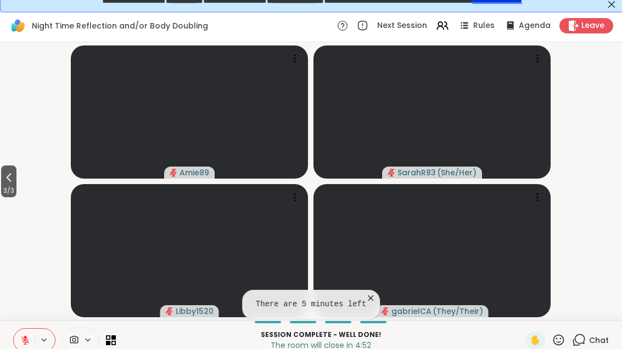
scroll to position [21, 0]
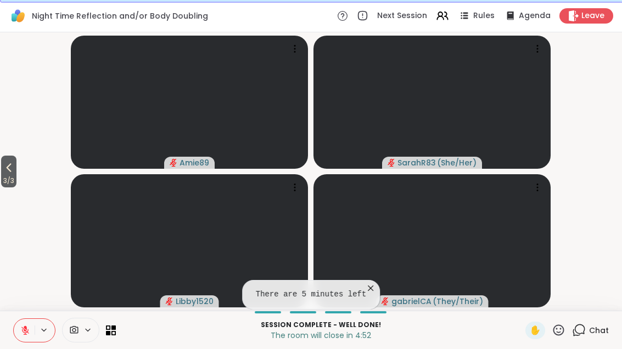
click at [585, 324] on icon at bounding box center [579, 331] width 14 height 14
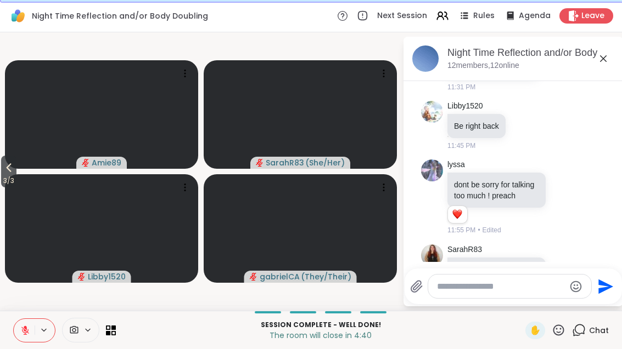
scroll to position [2329, 0]
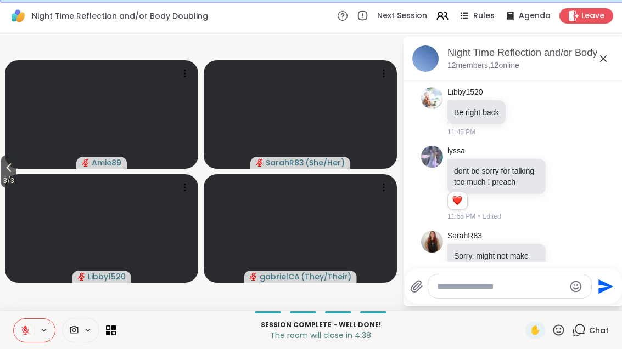
click at [564, 279] on icon at bounding box center [565, 283] width 8 height 8
click at [477, 261] on div "Select Reaction: Heart" at bounding box center [477, 266] width 10 height 10
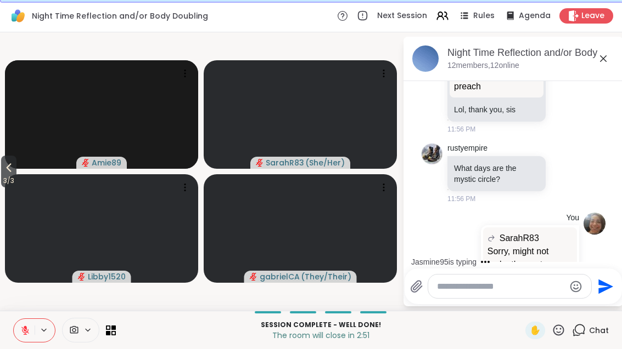
scroll to position [2759, 0]
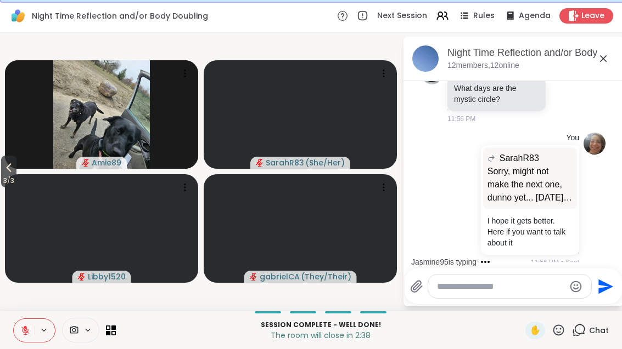
click at [9, 172] on icon at bounding box center [8, 167] width 13 height 13
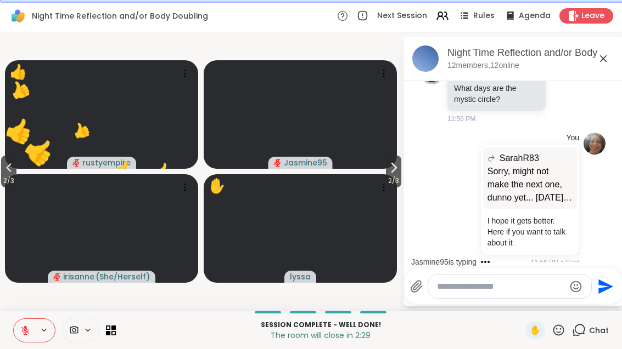
click at [556, 325] on icon at bounding box center [558, 331] width 14 height 14
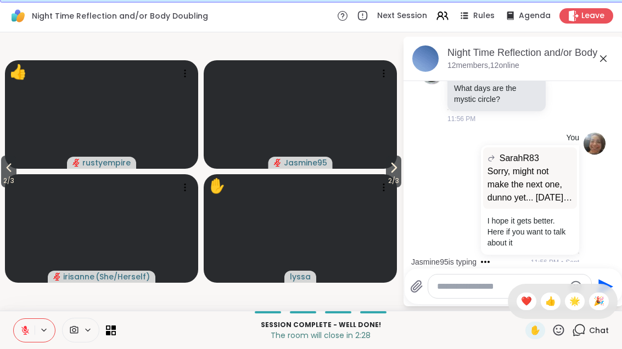
click at [521, 297] on span "❤️" at bounding box center [526, 301] width 11 height 13
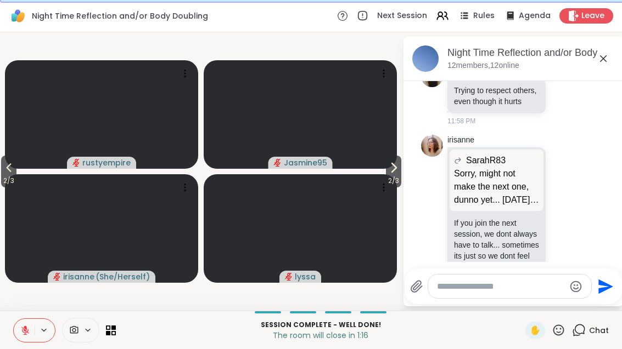
scroll to position [3504, 0]
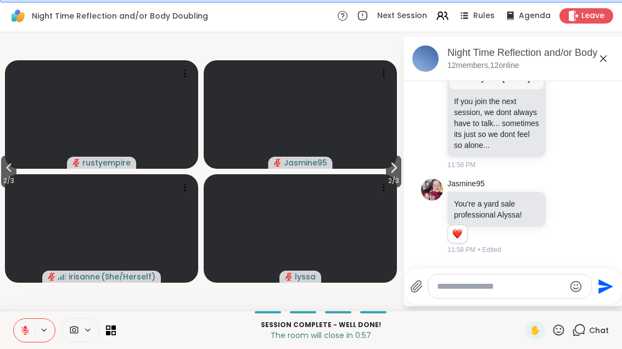
click at [3, 176] on span "2 / 3" at bounding box center [8, 180] width 15 height 13
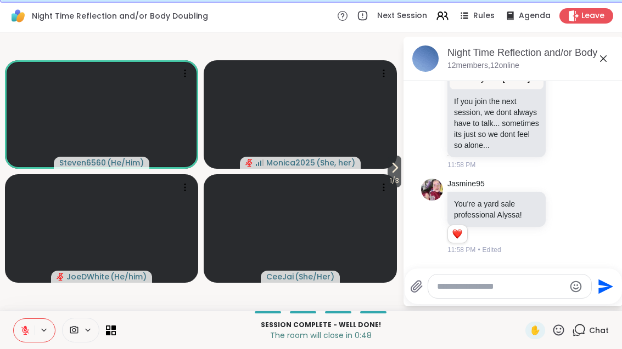
click at [391, 175] on span "1 / 3" at bounding box center [394, 180] width 14 height 13
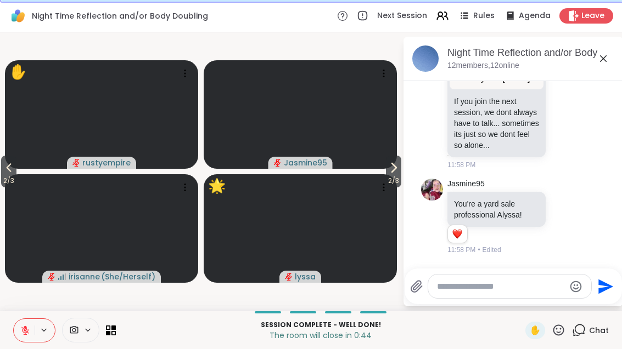
click at [400, 173] on button "2 / 3" at bounding box center [393, 172] width 15 height 32
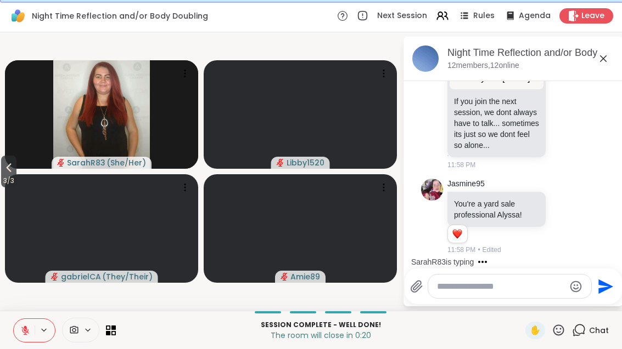
scroll to position [3663, 0]
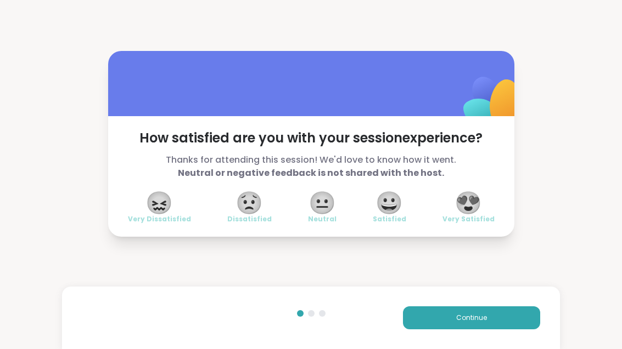
click at [389, 199] on span "😀" at bounding box center [388, 203] width 27 height 20
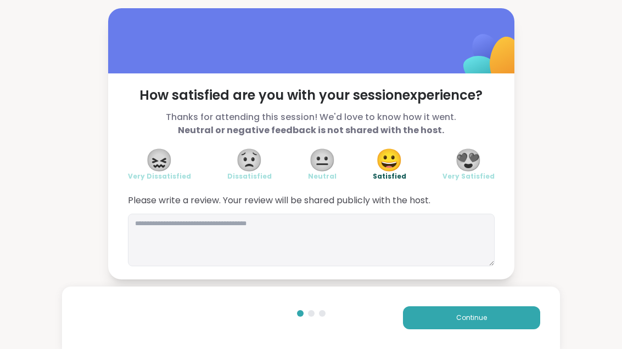
click at [438, 318] on button "Continue" at bounding box center [471, 318] width 137 height 23
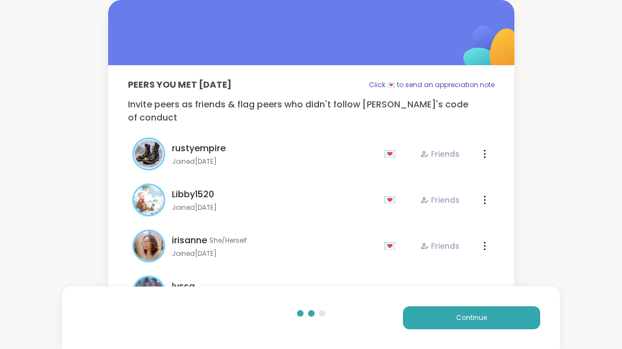
click at [438, 318] on button "Continue" at bounding box center [471, 318] width 137 height 23
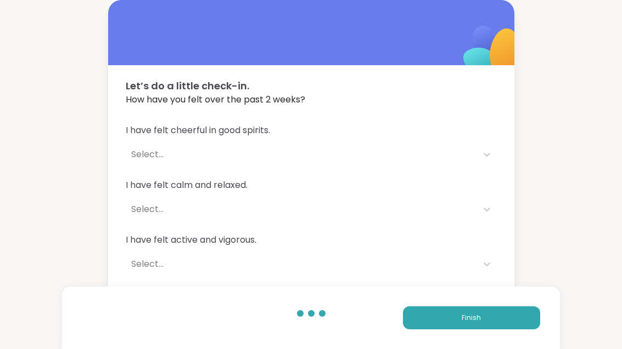
click at [447, 321] on button "Finish" at bounding box center [471, 318] width 137 height 23
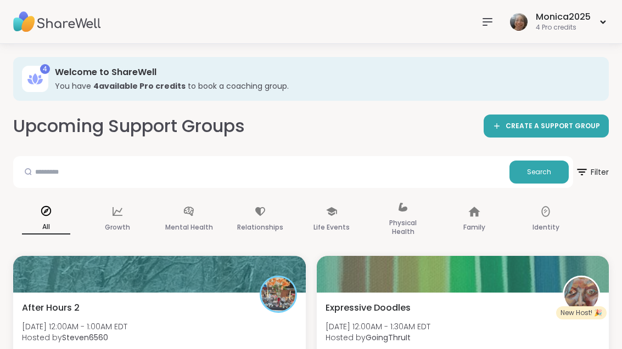
click at [155, 318] on div "After Hours 2 [DATE] 12:00AM - 1:00AM EDT Hosted by Steven6560 Self reflection …" at bounding box center [159, 331] width 275 height 59
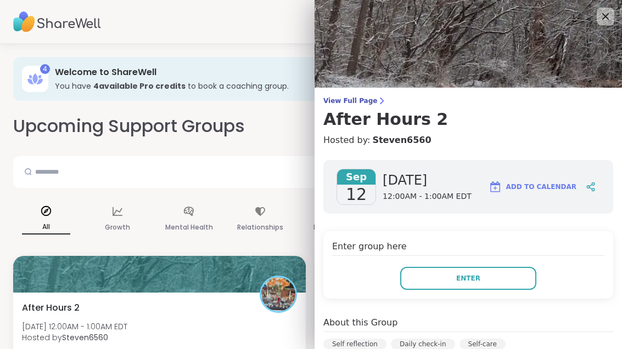
click at [252, 302] on div "After Hours 2 [DATE] 12:00AM - 1:00AM EDT Hosted by Steven6560 Self reflection …" at bounding box center [159, 331] width 275 height 59
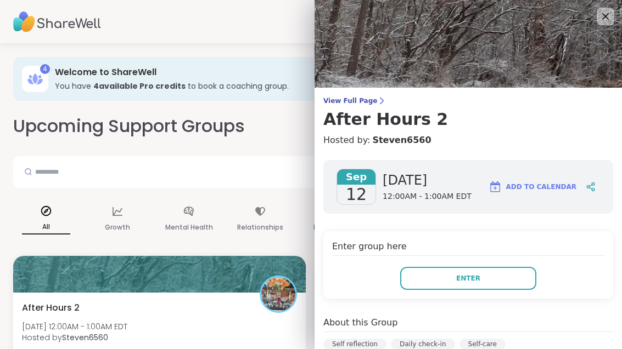
click at [422, 278] on button "Enter" at bounding box center [468, 278] width 136 height 23
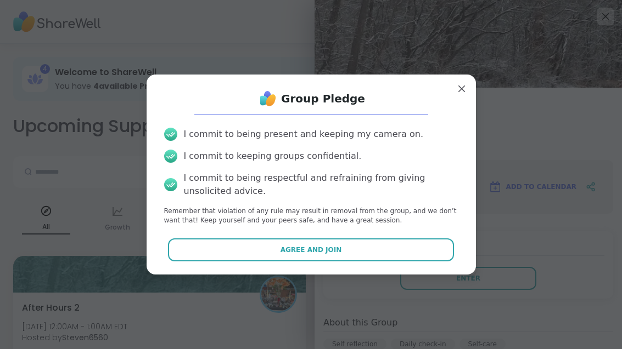
click at [360, 241] on button "Agree and Join" at bounding box center [311, 250] width 286 height 23
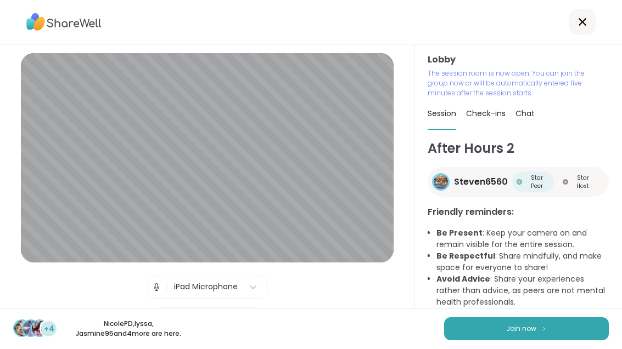
click at [468, 340] on button "Join now" at bounding box center [526, 329] width 165 height 23
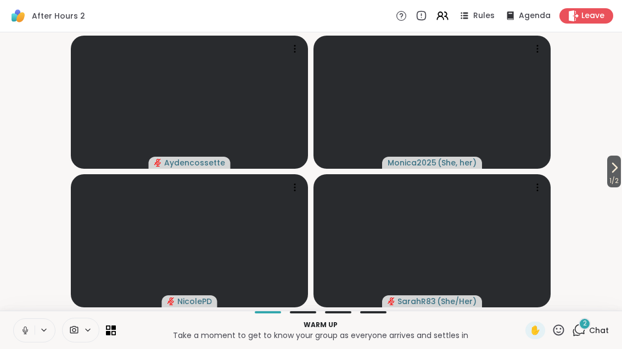
click at [592, 331] on span "Chat" at bounding box center [599, 330] width 20 height 11
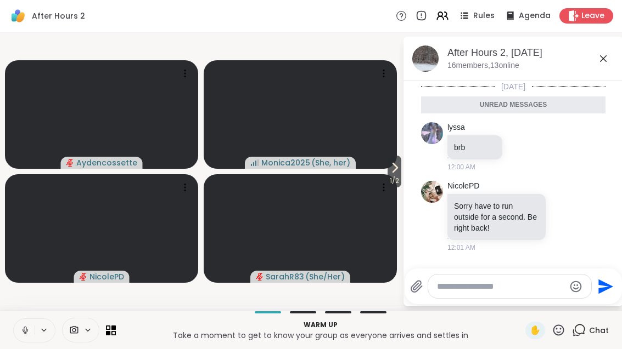
click at [392, 170] on icon at bounding box center [394, 167] width 13 height 13
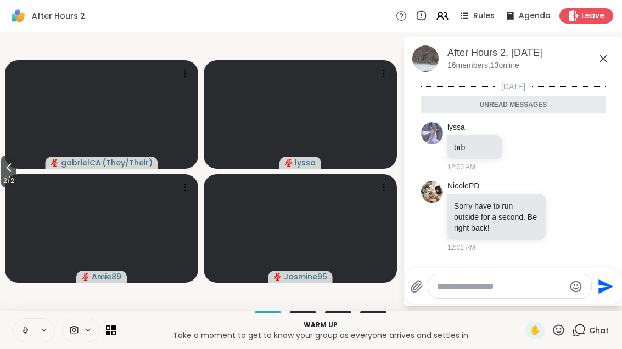
click at [3, 163] on button "2 / 2" at bounding box center [8, 172] width 15 height 32
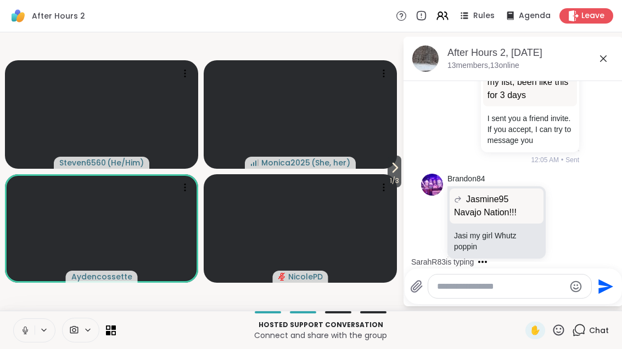
scroll to position [664, 0]
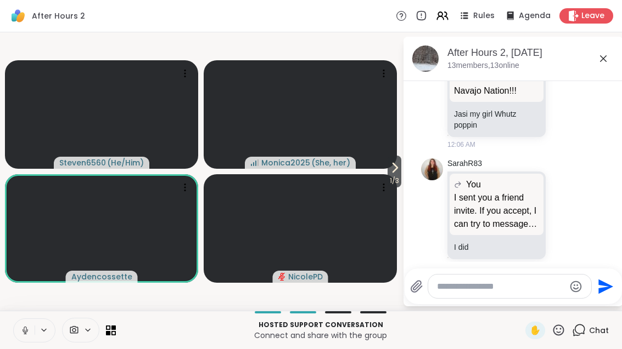
click at [396, 171] on icon at bounding box center [394, 167] width 13 height 13
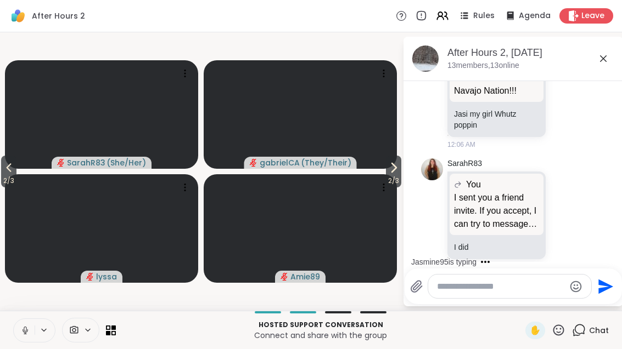
click at [392, 168] on icon at bounding box center [393, 167] width 13 height 13
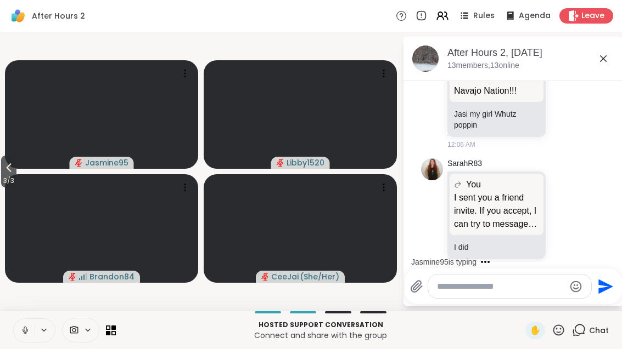
click at [117, 318] on div "Hosted support conversation Connect and share with the group ✋ Chat" at bounding box center [311, 330] width 622 height 38
click at [109, 339] on div at bounding box center [64, 330] width 103 height 25
click at [108, 334] on icon at bounding box center [108, 333] width 4 height 4
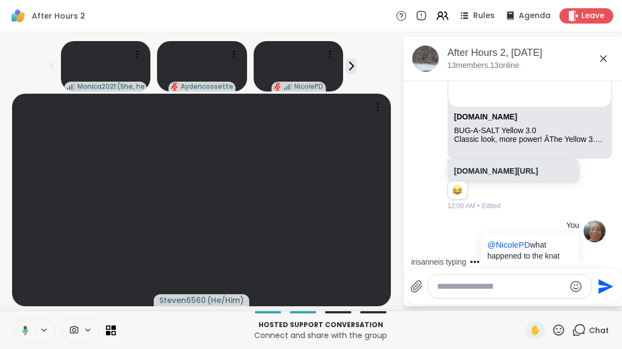
scroll to position [1486, 0]
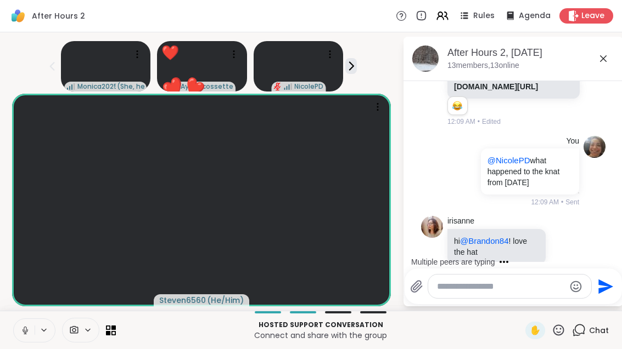
click at [554, 327] on icon at bounding box center [558, 331] width 14 height 14
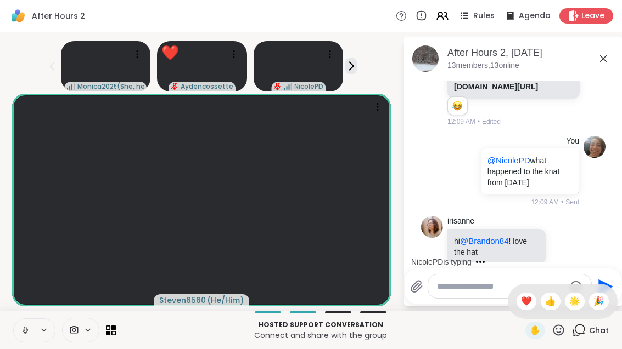
click at [521, 297] on span "❤️" at bounding box center [526, 301] width 11 height 13
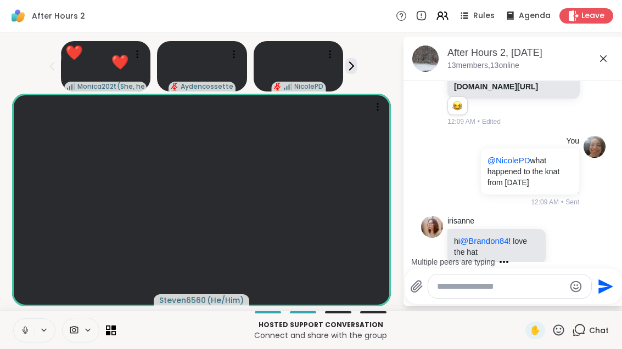
scroll to position [12, 0]
click at [113, 330] on icon at bounding box center [111, 331] width 10 height 10
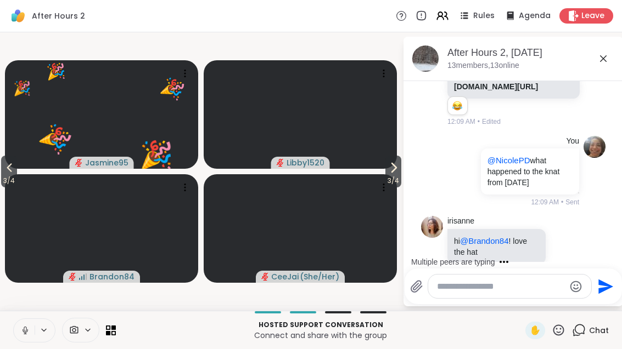
click at [396, 170] on icon at bounding box center [393, 167] width 13 height 13
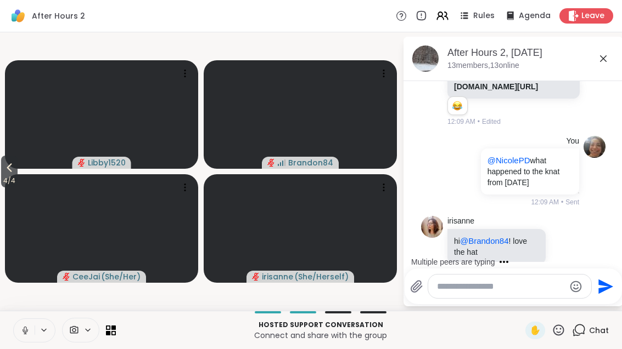
click at [9, 172] on icon at bounding box center [9, 167] width 13 height 13
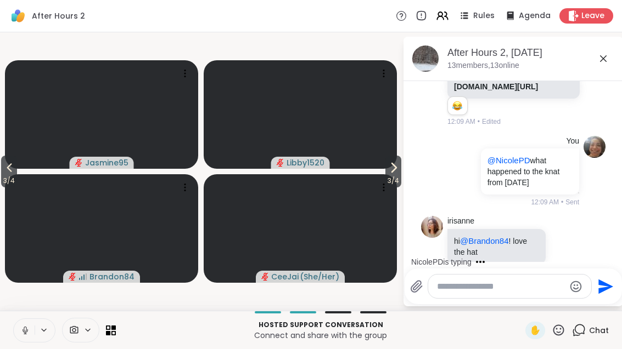
click at [5, 171] on icon at bounding box center [9, 167] width 13 height 13
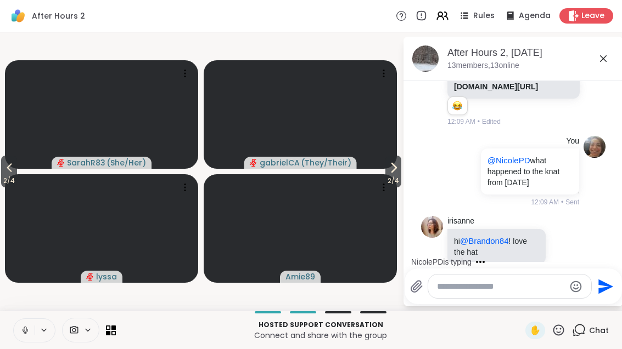
click at [5, 167] on icon at bounding box center [9, 167] width 13 height 13
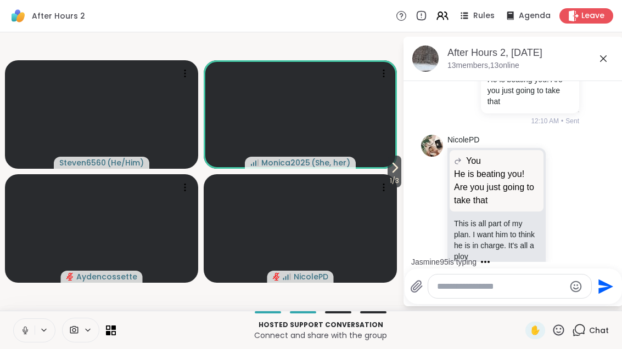
scroll to position [2370, 0]
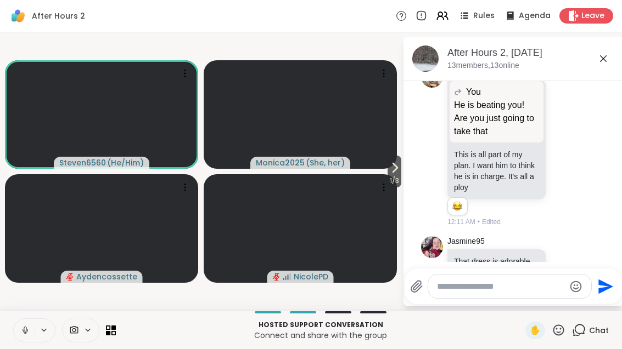
click at [18, 330] on button at bounding box center [24, 330] width 21 height 23
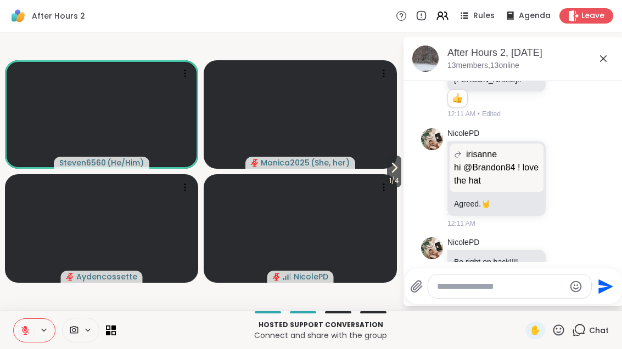
scroll to position [2707, 0]
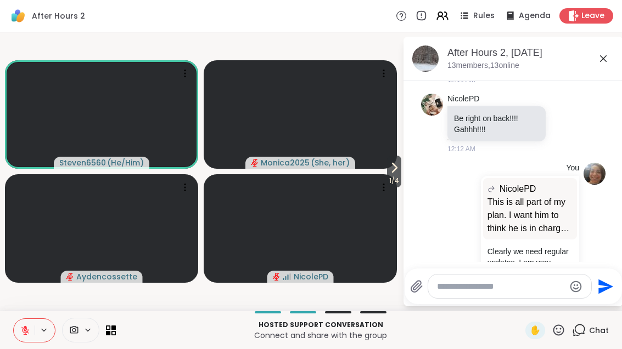
click at [387, 178] on span "1 / 4" at bounding box center [394, 180] width 14 height 13
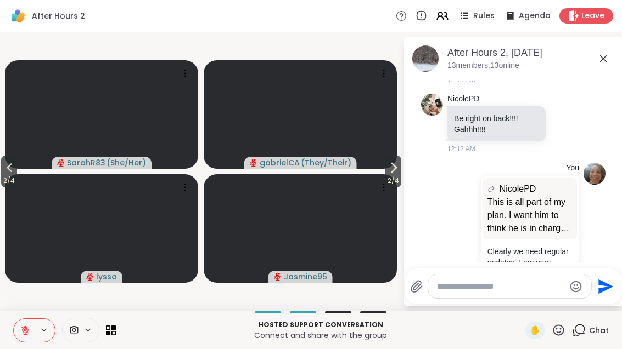
click at [394, 176] on span "2 / 4" at bounding box center [393, 180] width 16 height 13
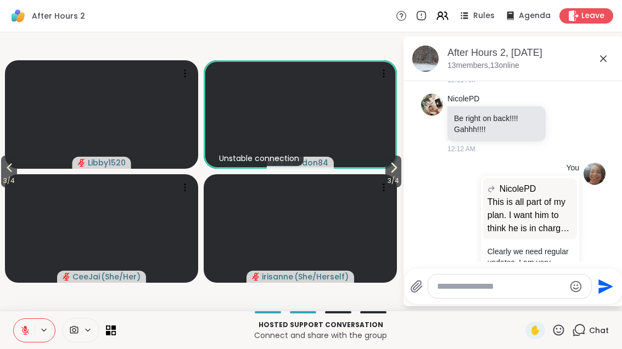
scroll to position [3006, 0]
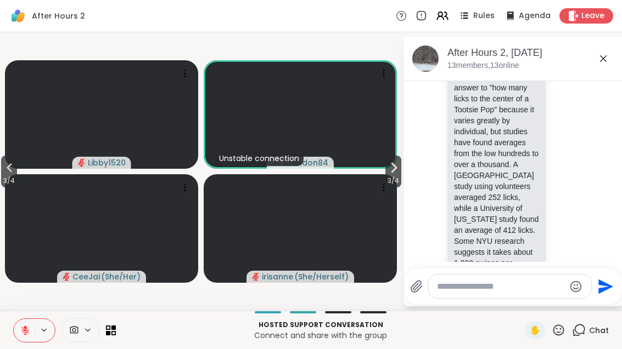
click at [387, 165] on icon at bounding box center [393, 167] width 13 height 13
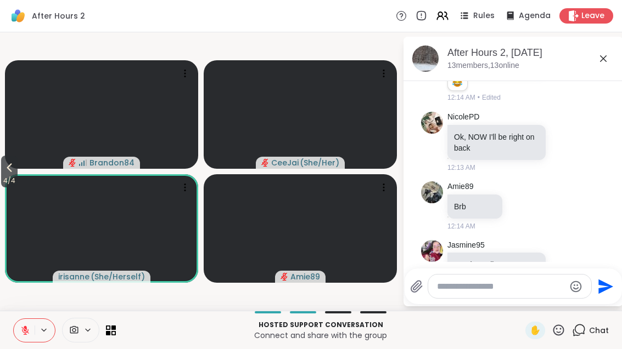
scroll to position [3329, 0]
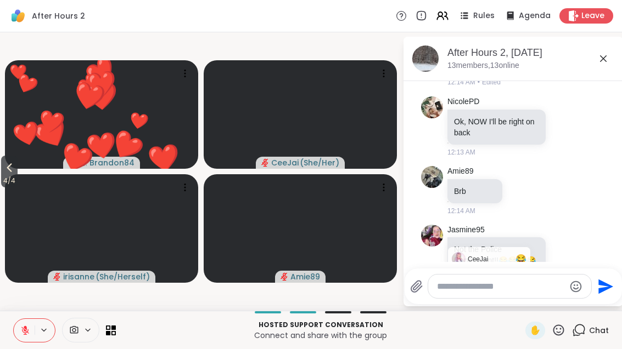
click at [493, 291] on span "Edited" at bounding box center [491, 296] width 19 height 10
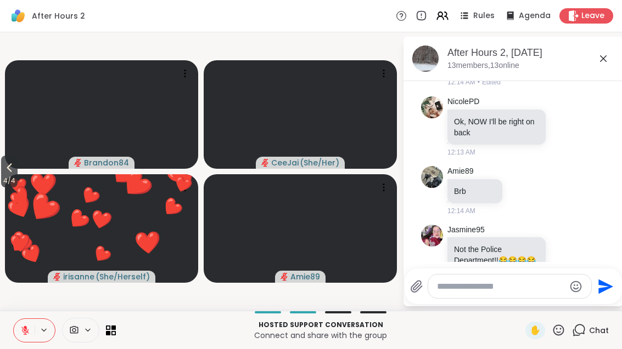
click at [530, 335] on span "✋" at bounding box center [534, 330] width 11 height 13
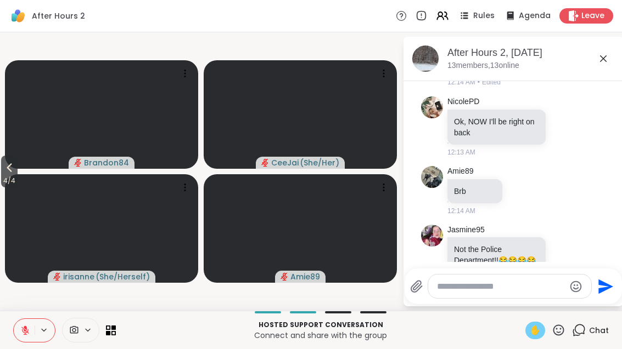
click at [17, 323] on button at bounding box center [24, 330] width 21 height 23
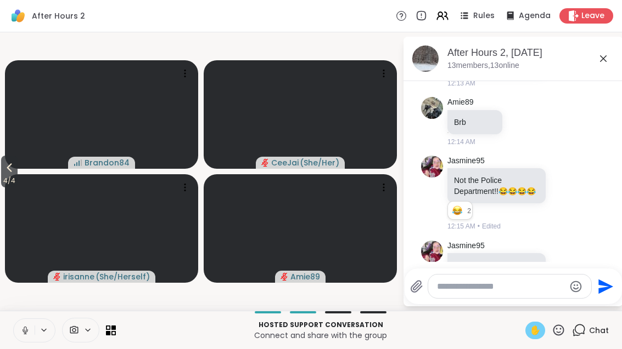
click at [4, 171] on icon at bounding box center [9, 167] width 13 height 13
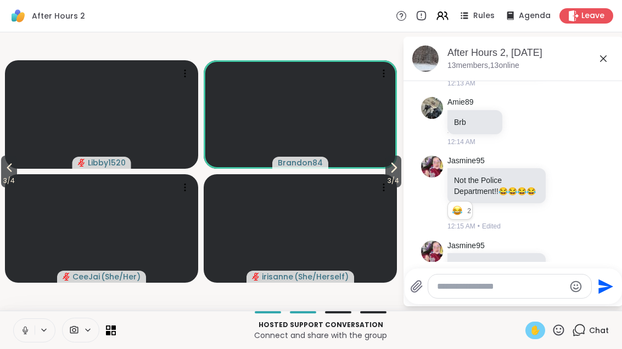
click at [5, 167] on icon at bounding box center [9, 167] width 13 height 13
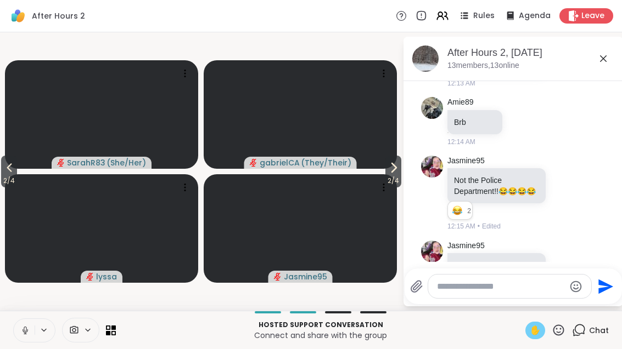
click at [17, 177] on span "2 / 4" at bounding box center [9, 180] width 16 height 13
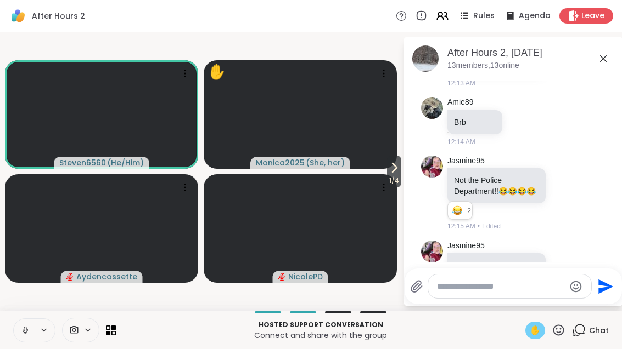
click at [21, 336] on button at bounding box center [24, 330] width 21 height 23
click at [23, 319] on button at bounding box center [24, 330] width 21 height 23
click at [19, 336] on button at bounding box center [24, 330] width 21 height 23
click at [527, 326] on div "✋" at bounding box center [535, 331] width 20 height 18
click at [557, 264] on div at bounding box center [552, 270] width 10 height 13
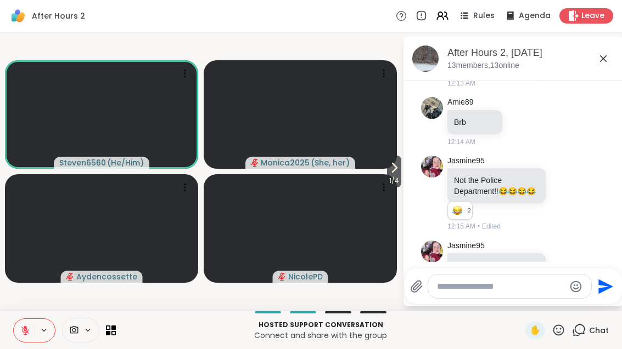
click at [565, 265] on icon at bounding box center [565, 270] width 10 height 11
click at [482, 248] on div "Select Reaction: Heart" at bounding box center [477, 253] width 10 height 10
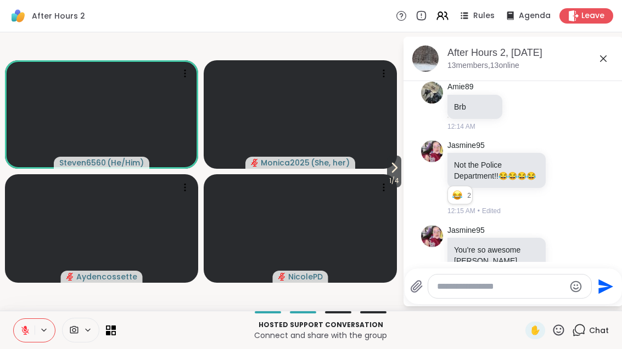
click at [396, 167] on icon at bounding box center [394, 167] width 4 height 9
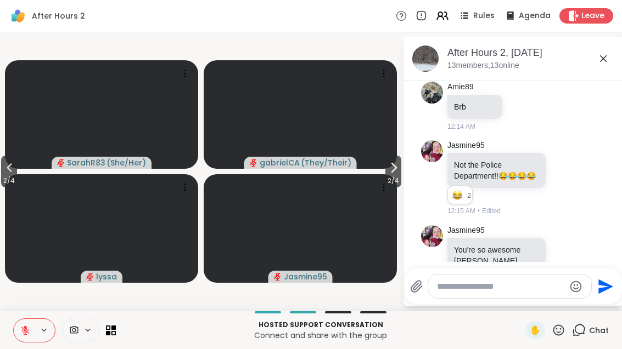
click at [394, 174] on span "2 / 4" at bounding box center [393, 180] width 16 height 13
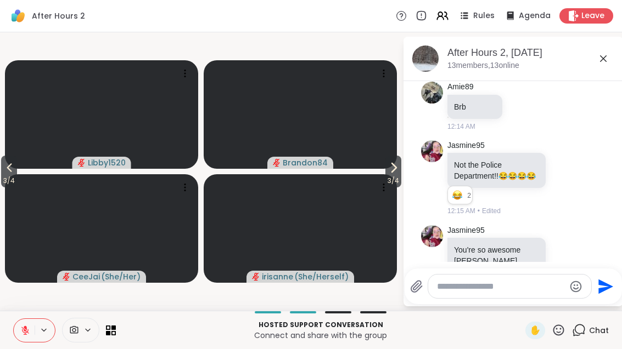
click at [396, 174] on span "3 / 4" at bounding box center [393, 180] width 16 height 13
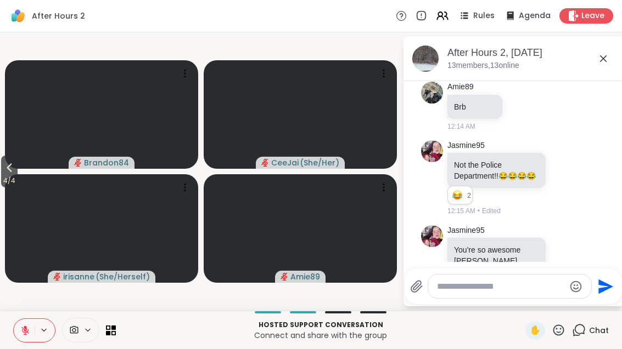
click at [5, 169] on icon at bounding box center [9, 167] width 13 height 13
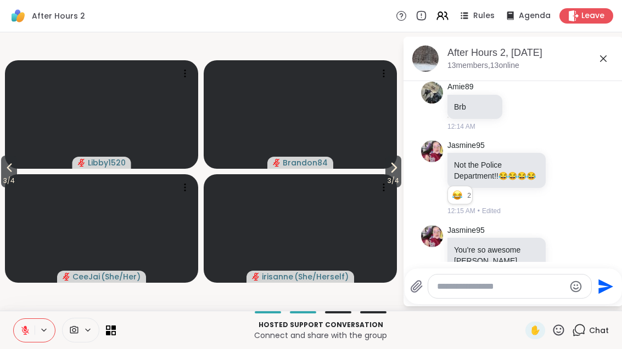
click at [17, 172] on button "3 / 4" at bounding box center [9, 172] width 16 height 32
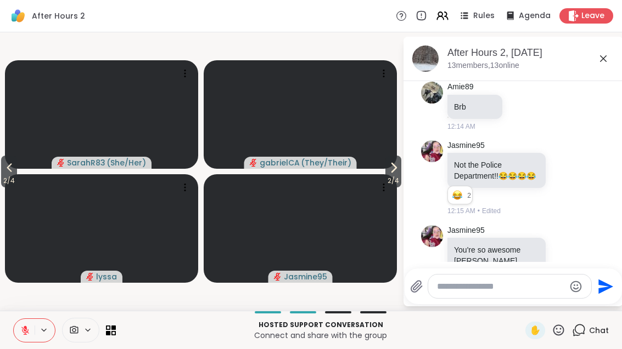
click at [7, 174] on span "2 / 4" at bounding box center [9, 180] width 16 height 13
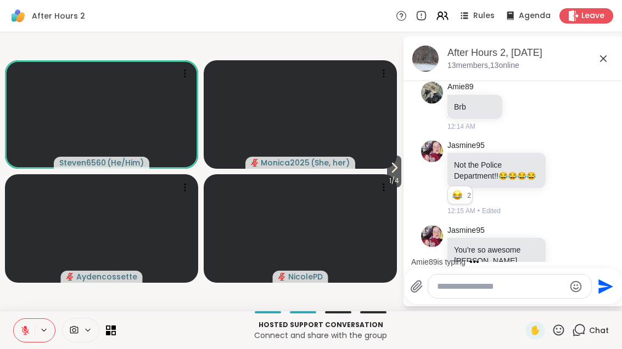
scroll to position [3471, 0]
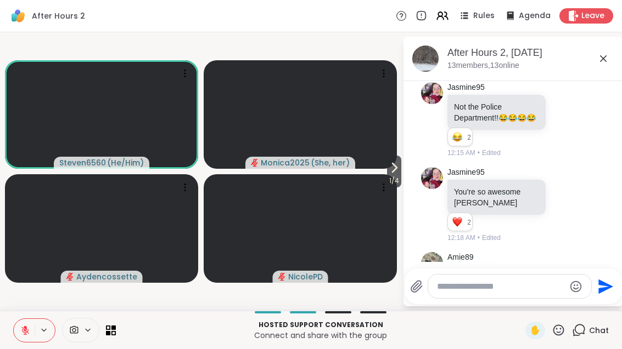
click at [400, 171] on button "1 / 4" at bounding box center [394, 172] width 14 height 32
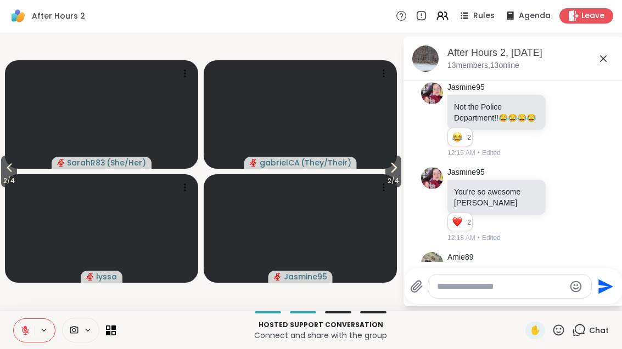
click at [393, 178] on span "2 / 4" at bounding box center [393, 180] width 16 height 13
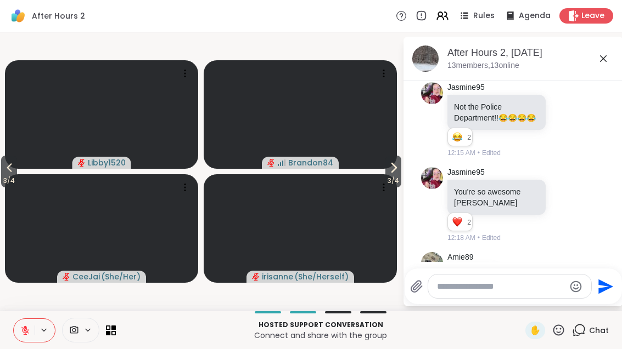
click at [393, 175] on span "3 / 4" at bounding box center [393, 180] width 16 height 13
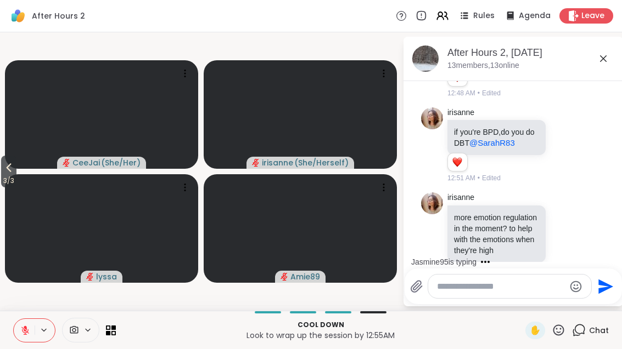
scroll to position [5321, 0]
